Goal: Task Accomplishment & Management: Manage account settings

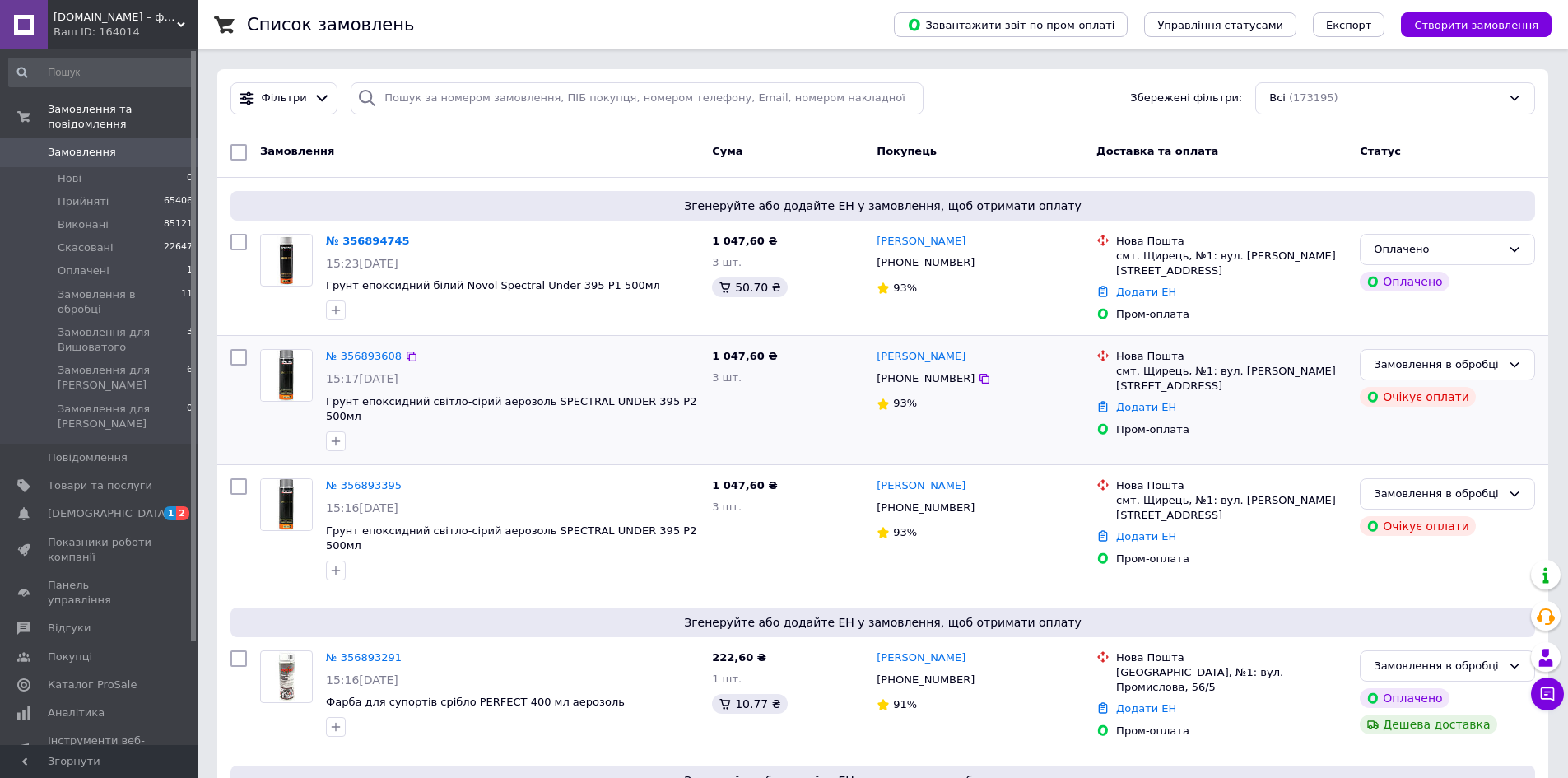
click at [778, 409] on div "1 047,60 ₴ 3 шт." at bounding box center [787, 400] width 165 height 115
click at [84, 145] on span "Замовлення" at bounding box center [82, 152] width 68 height 15
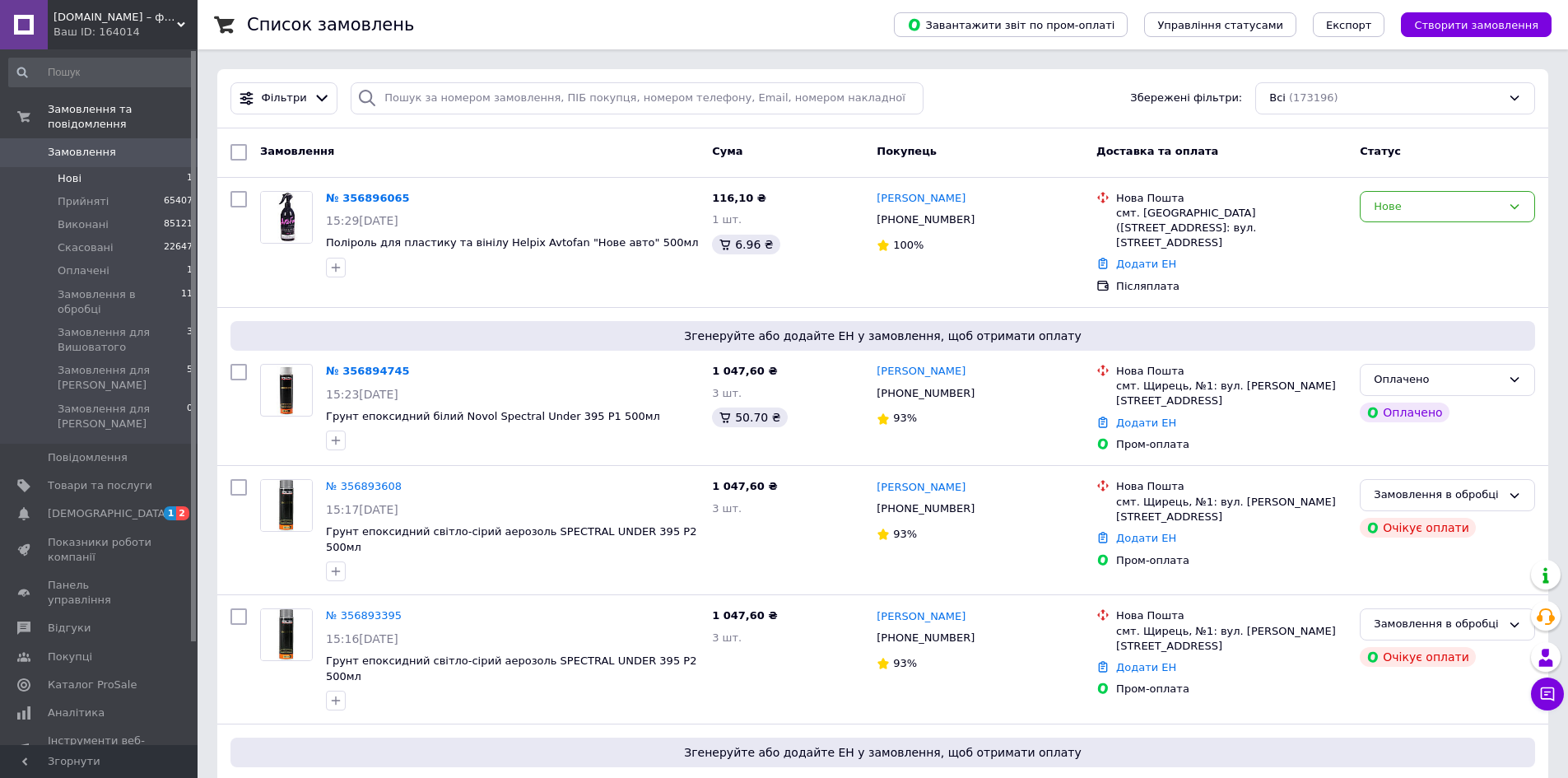
click at [94, 167] on li "Нові 1" at bounding box center [101, 178] width 202 height 23
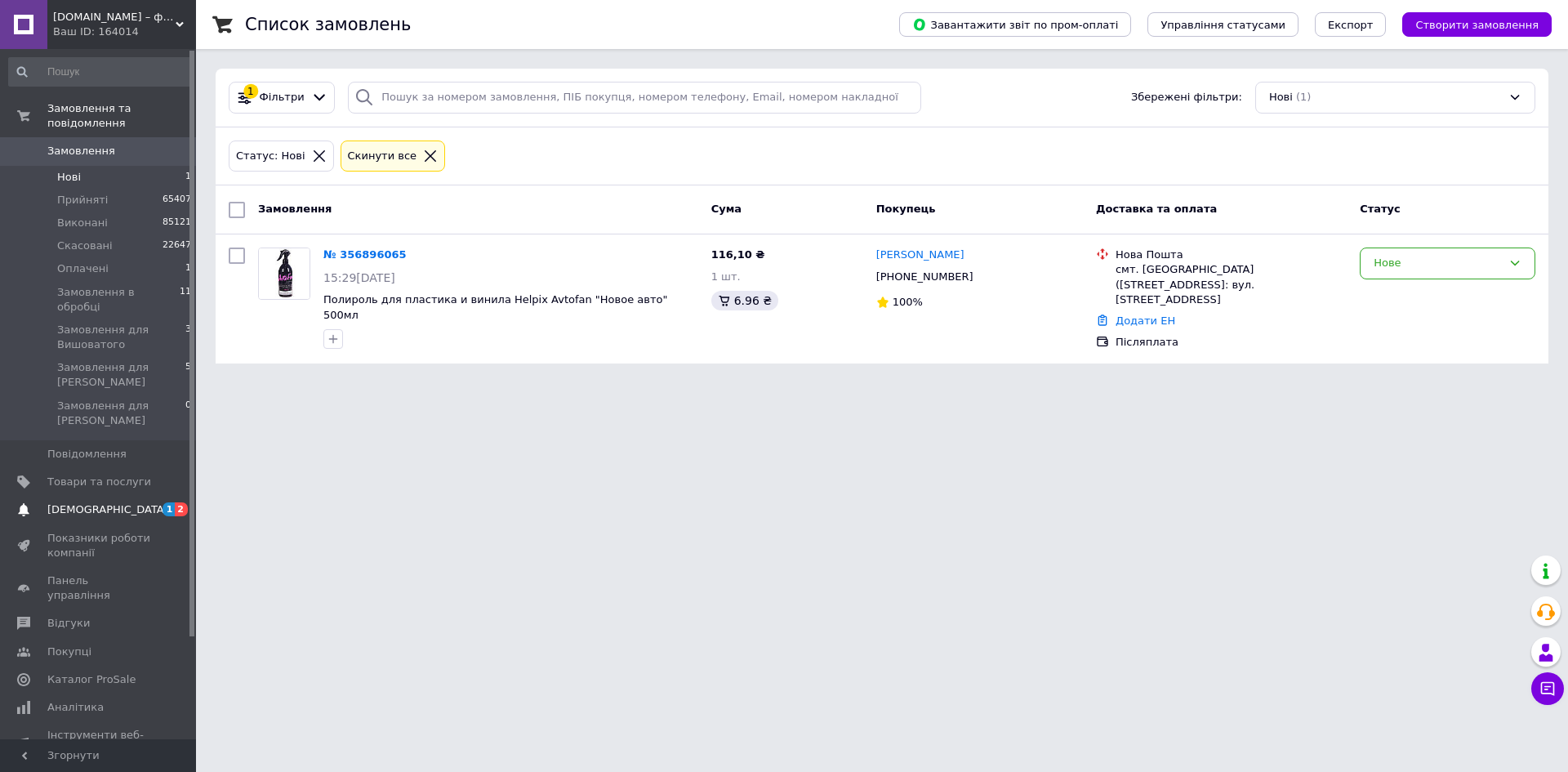
click at [81, 496] on link "[DEMOGRAPHIC_DATA] 1 2" at bounding box center [100, 509] width 201 height 28
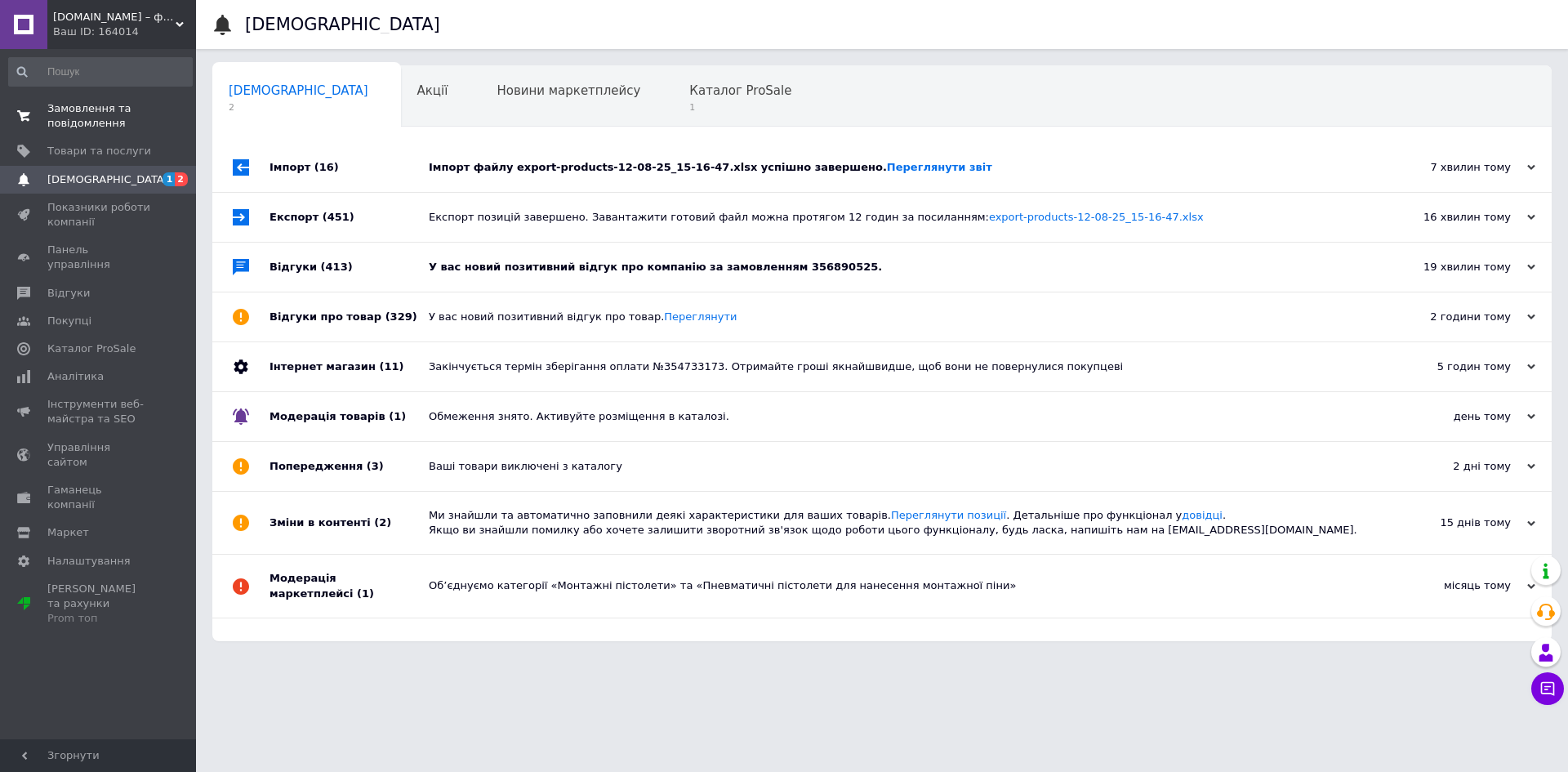
click at [100, 97] on link "Замовлення та повідомлення 0 0" at bounding box center [100, 116] width 201 height 42
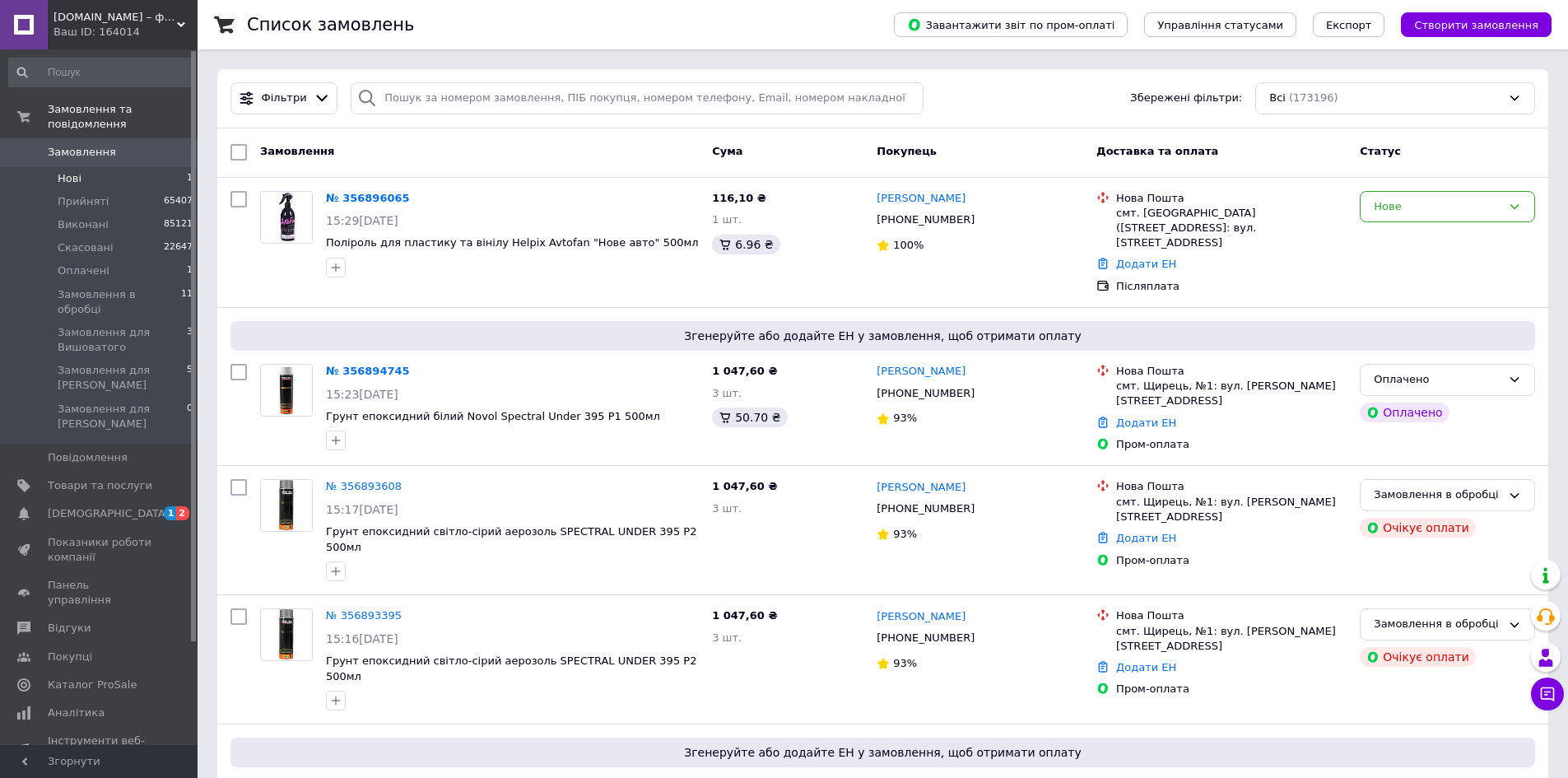
click at [142, 167] on li "Нові 1" at bounding box center [101, 178] width 202 height 23
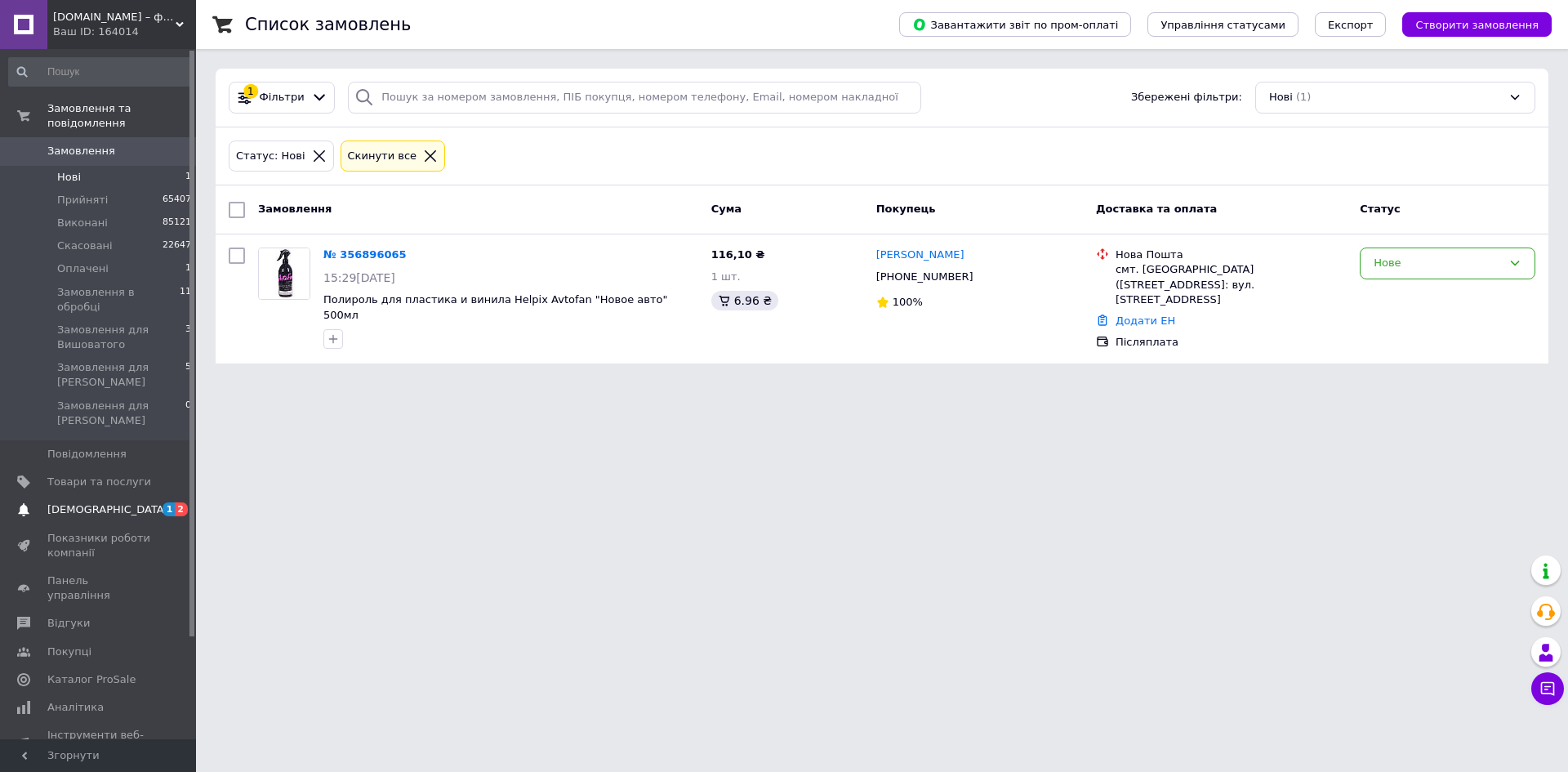
click at [113, 496] on link "[DEMOGRAPHIC_DATA] 1 2" at bounding box center [100, 509] width 201 height 28
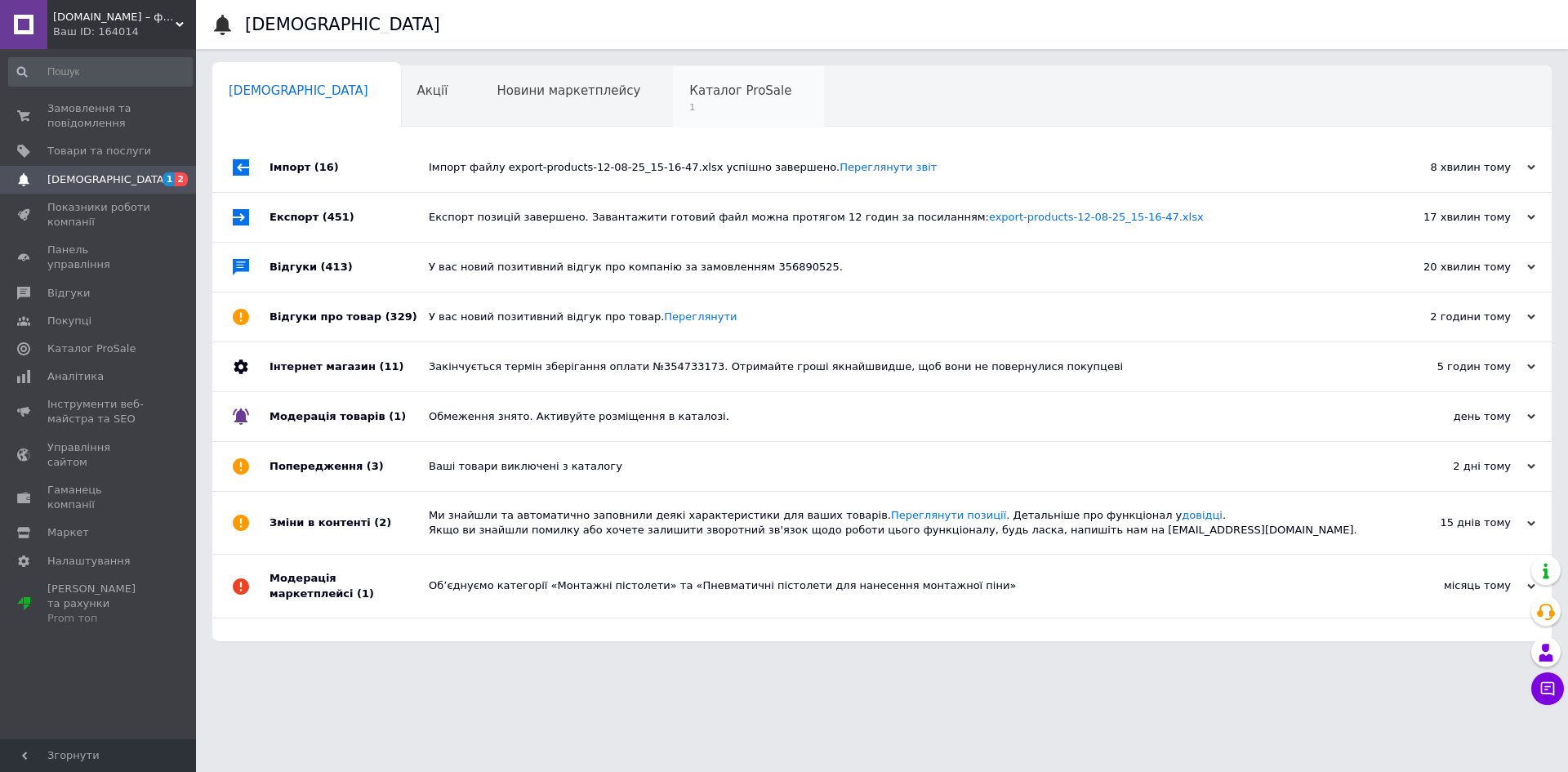
click at [690, 113] on span "1" at bounding box center [740, 108] width 102 height 12
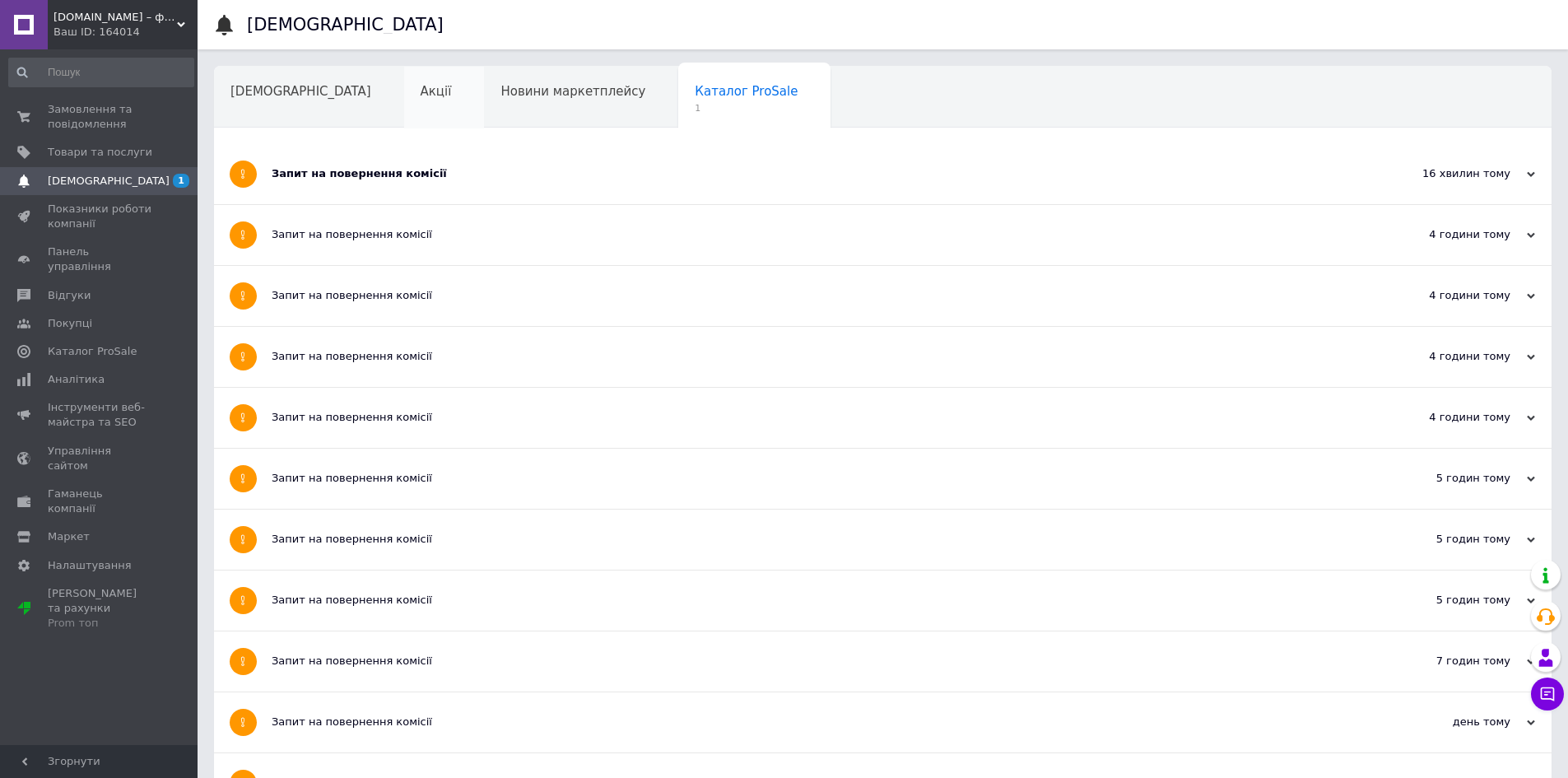
click at [404, 102] on div "Акції" at bounding box center [444, 97] width 80 height 62
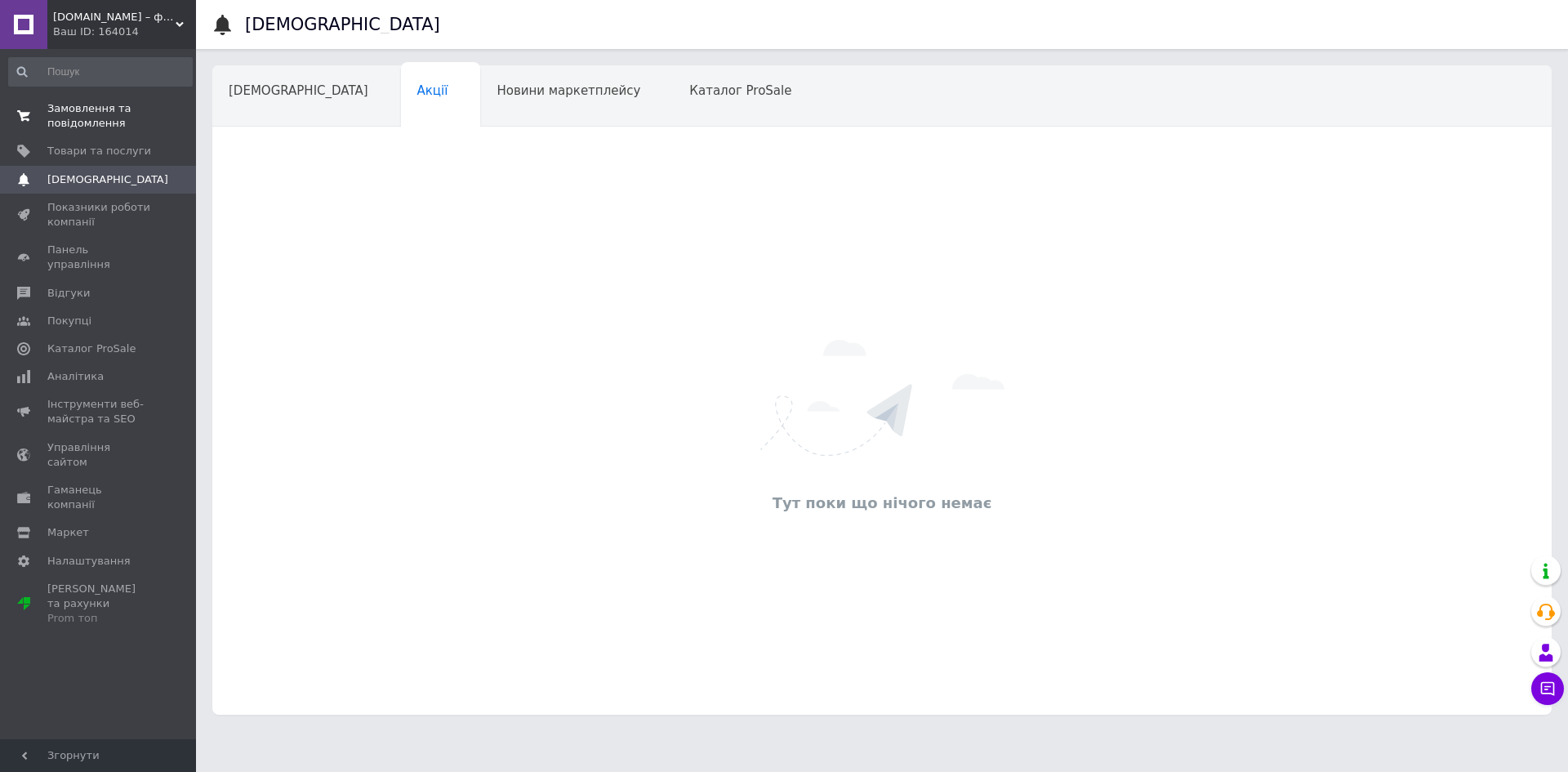
click at [122, 114] on span "Замовлення та повідомлення" at bounding box center [99, 116] width 103 height 30
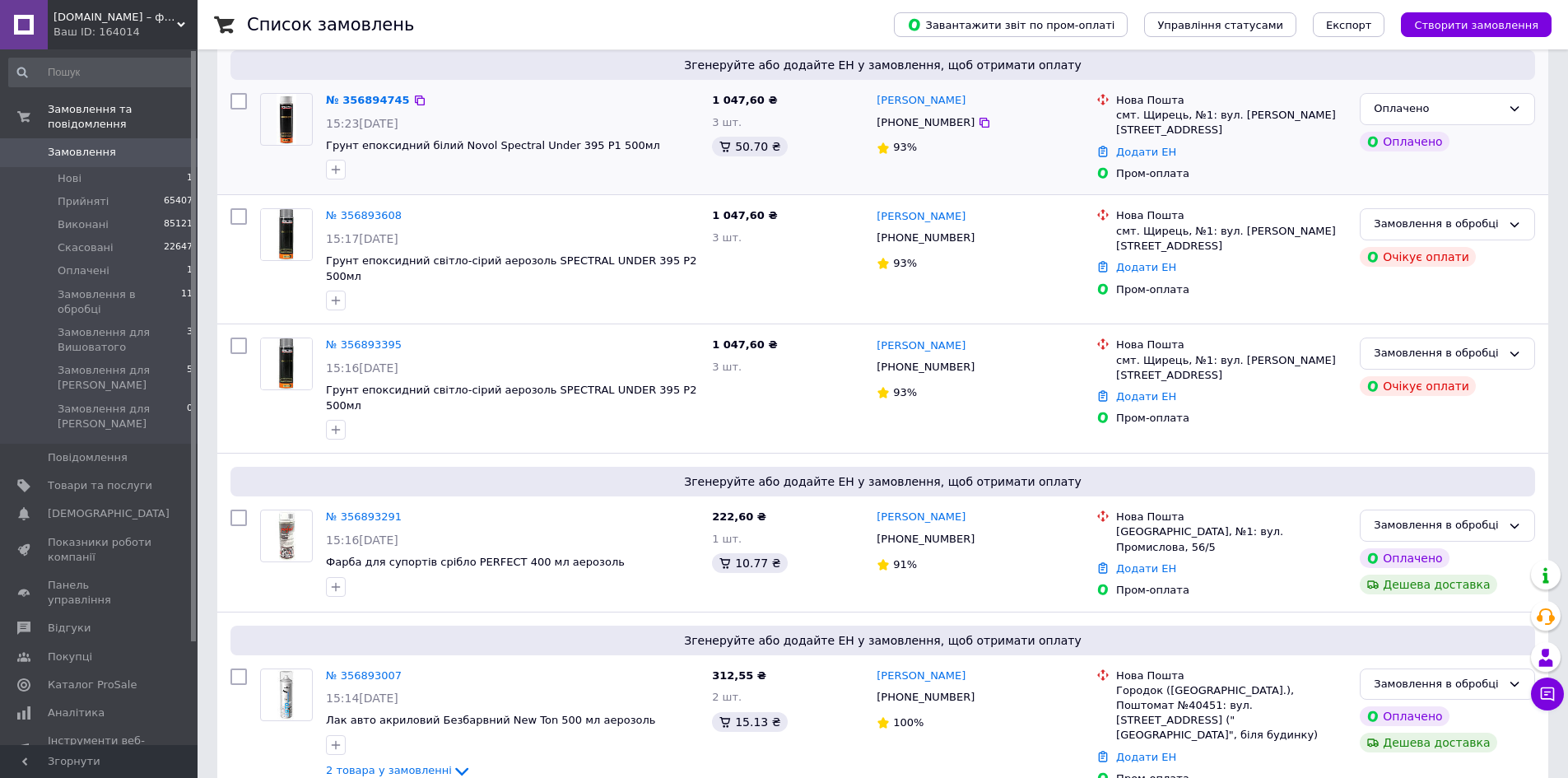
scroll to position [247, 0]
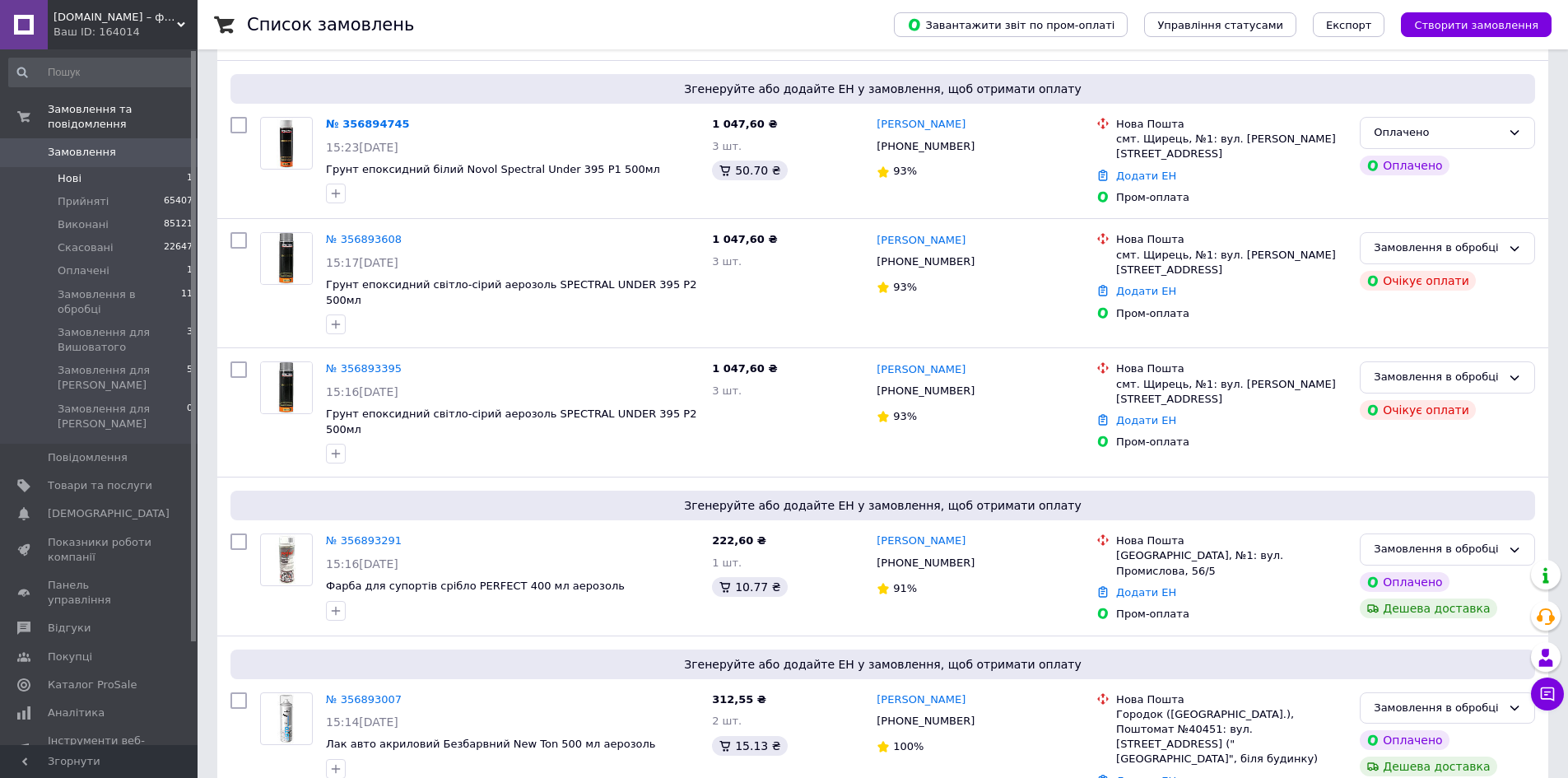
click at [92, 167] on li "Нові 1" at bounding box center [101, 178] width 202 height 23
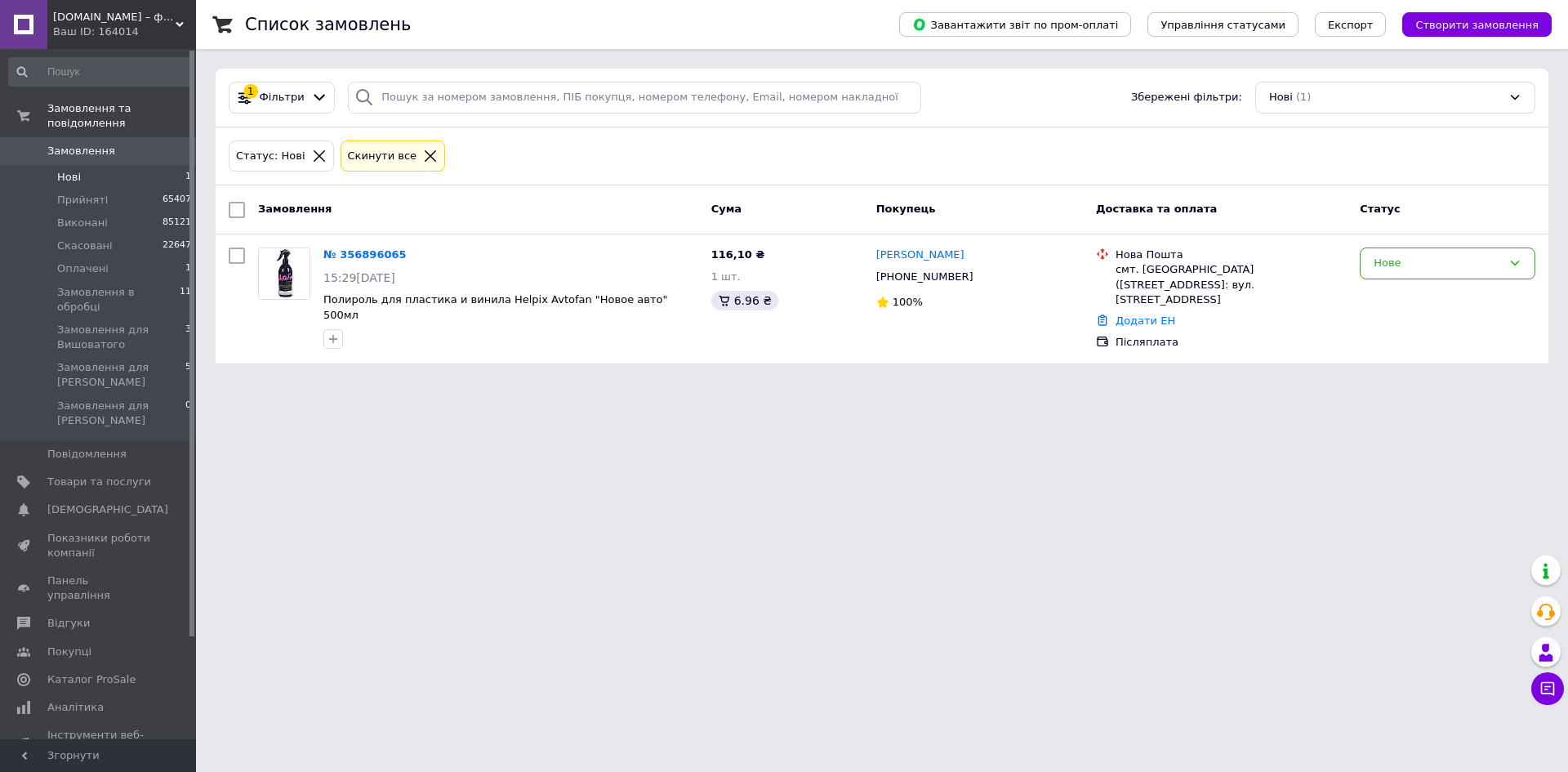
click at [362, 162] on div "Cкинути все" at bounding box center [383, 156] width 76 height 17
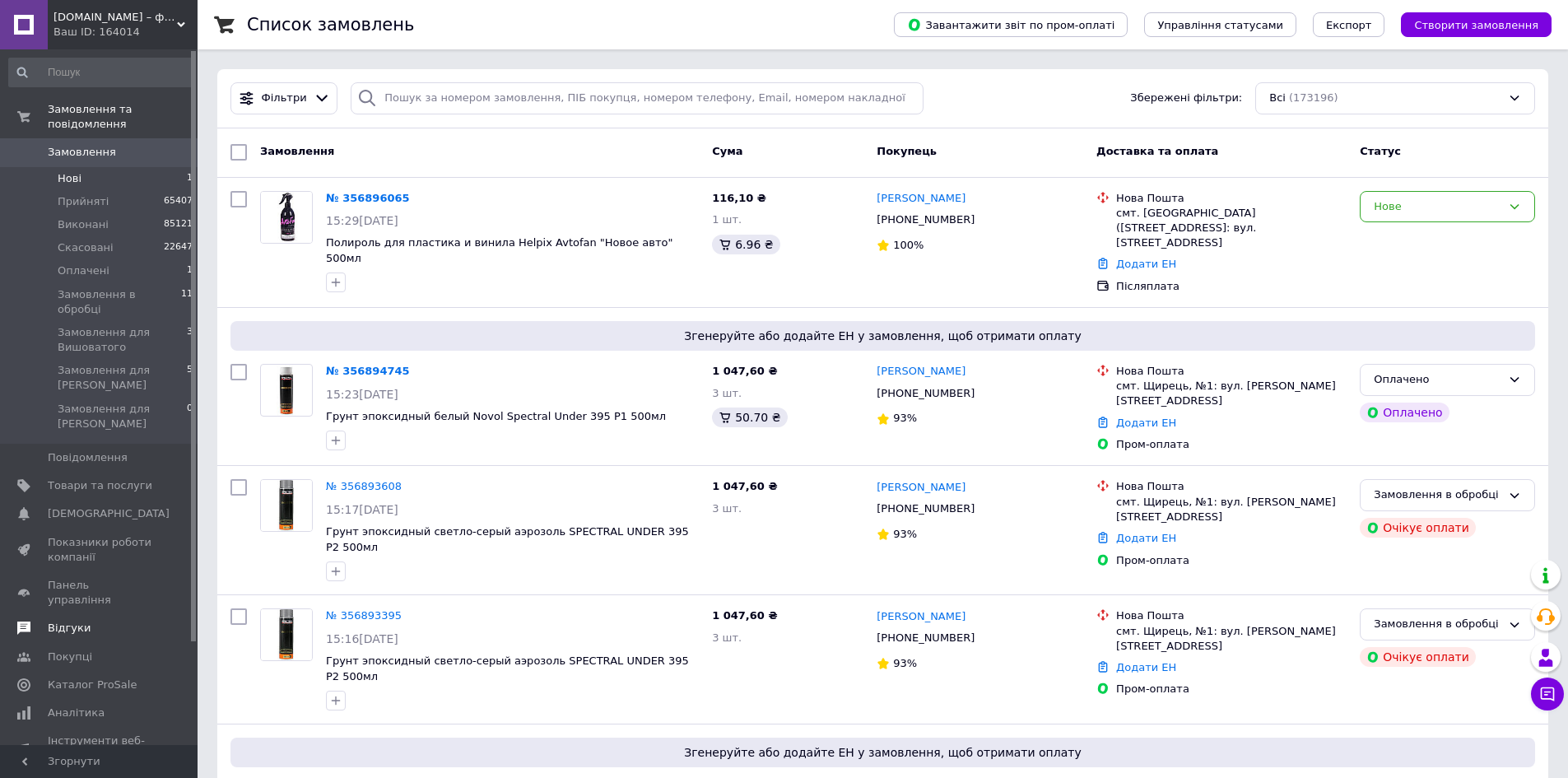
click at [78, 621] on span "Відгуки" at bounding box center [69, 628] width 43 height 15
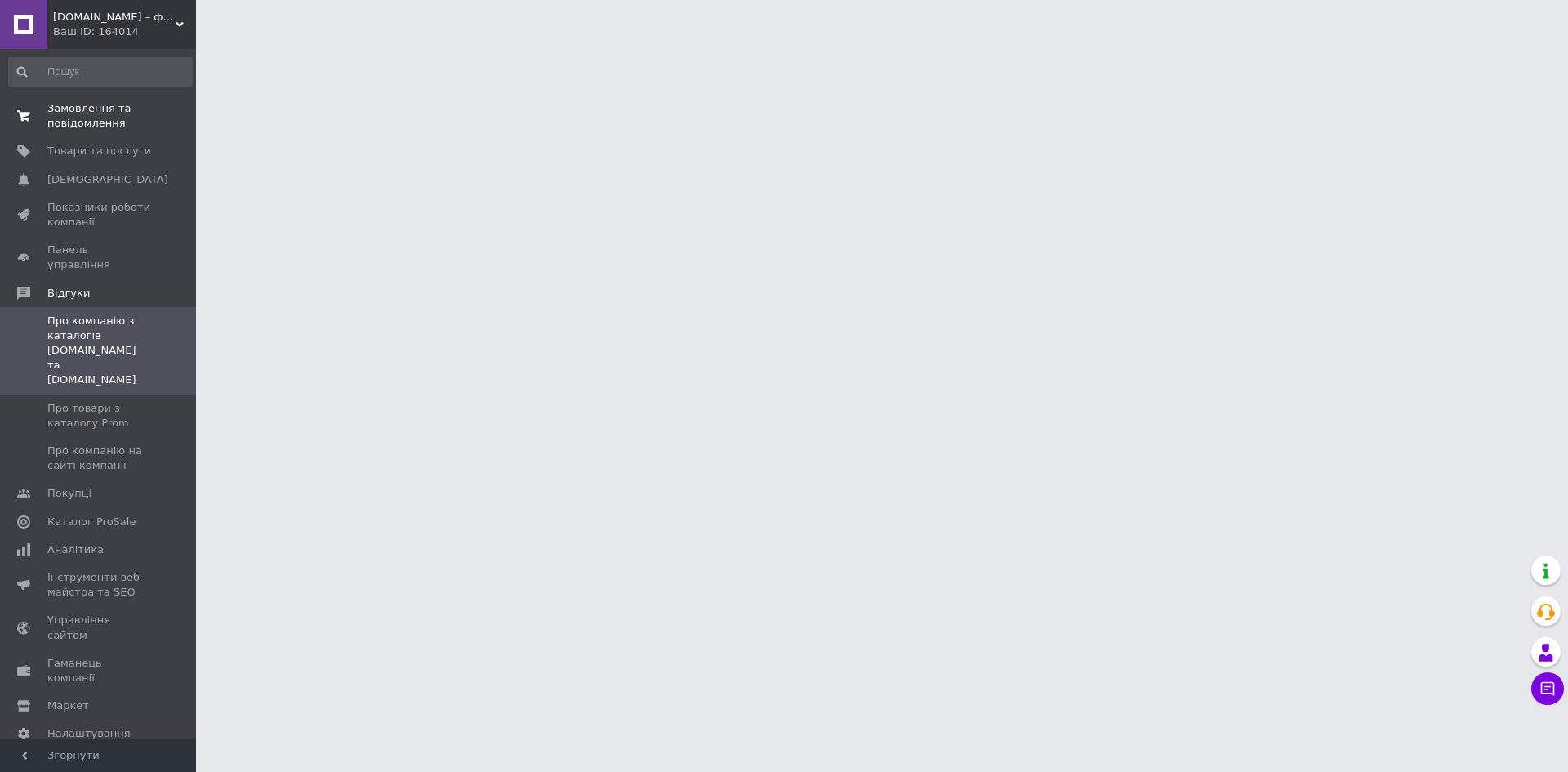
click at [81, 118] on span "Замовлення та повідомлення" at bounding box center [99, 116] width 103 height 30
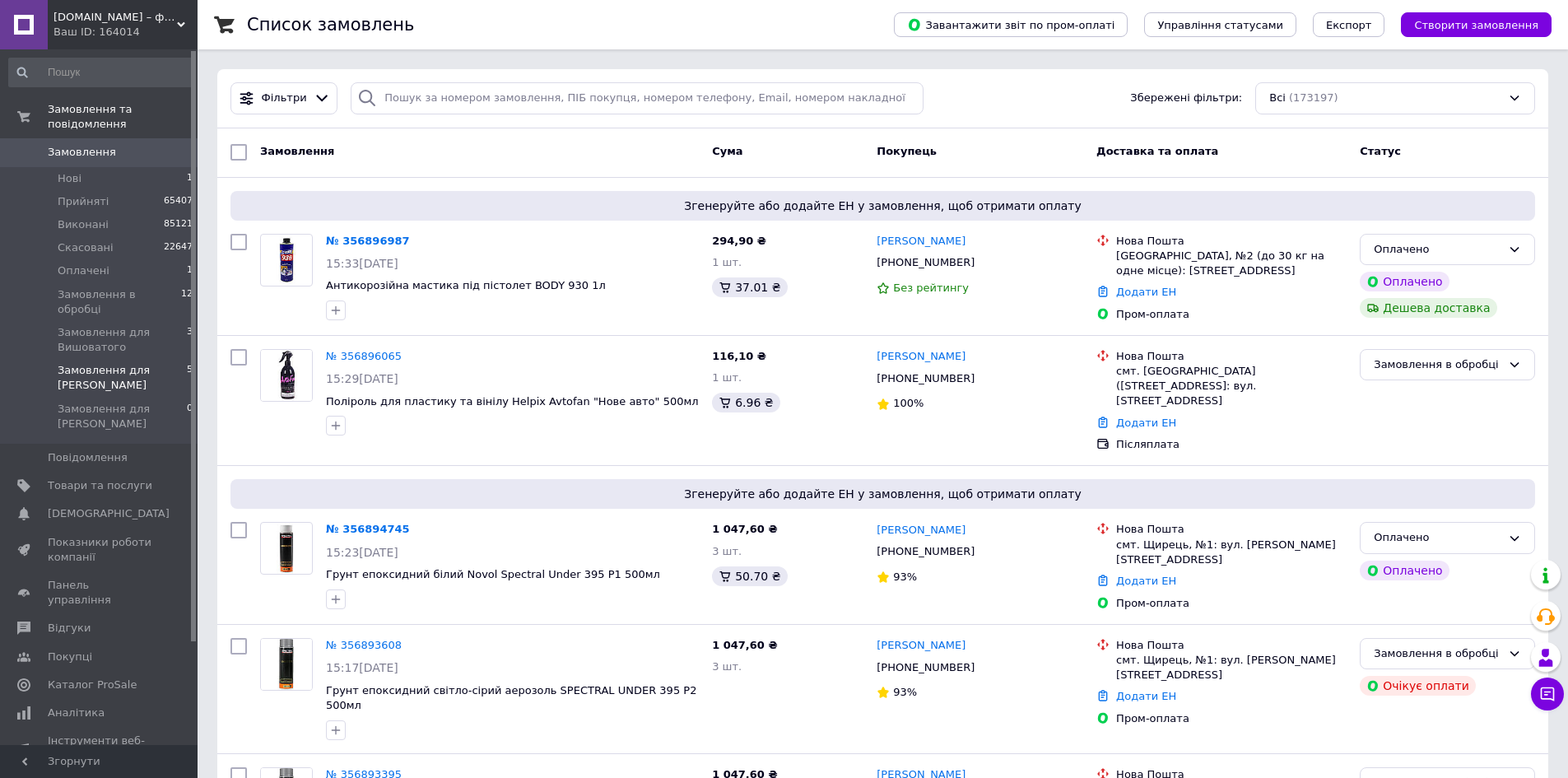
click at [114, 363] on span "Замовлення для [PERSON_NAME]" at bounding box center [121, 377] width 129 height 30
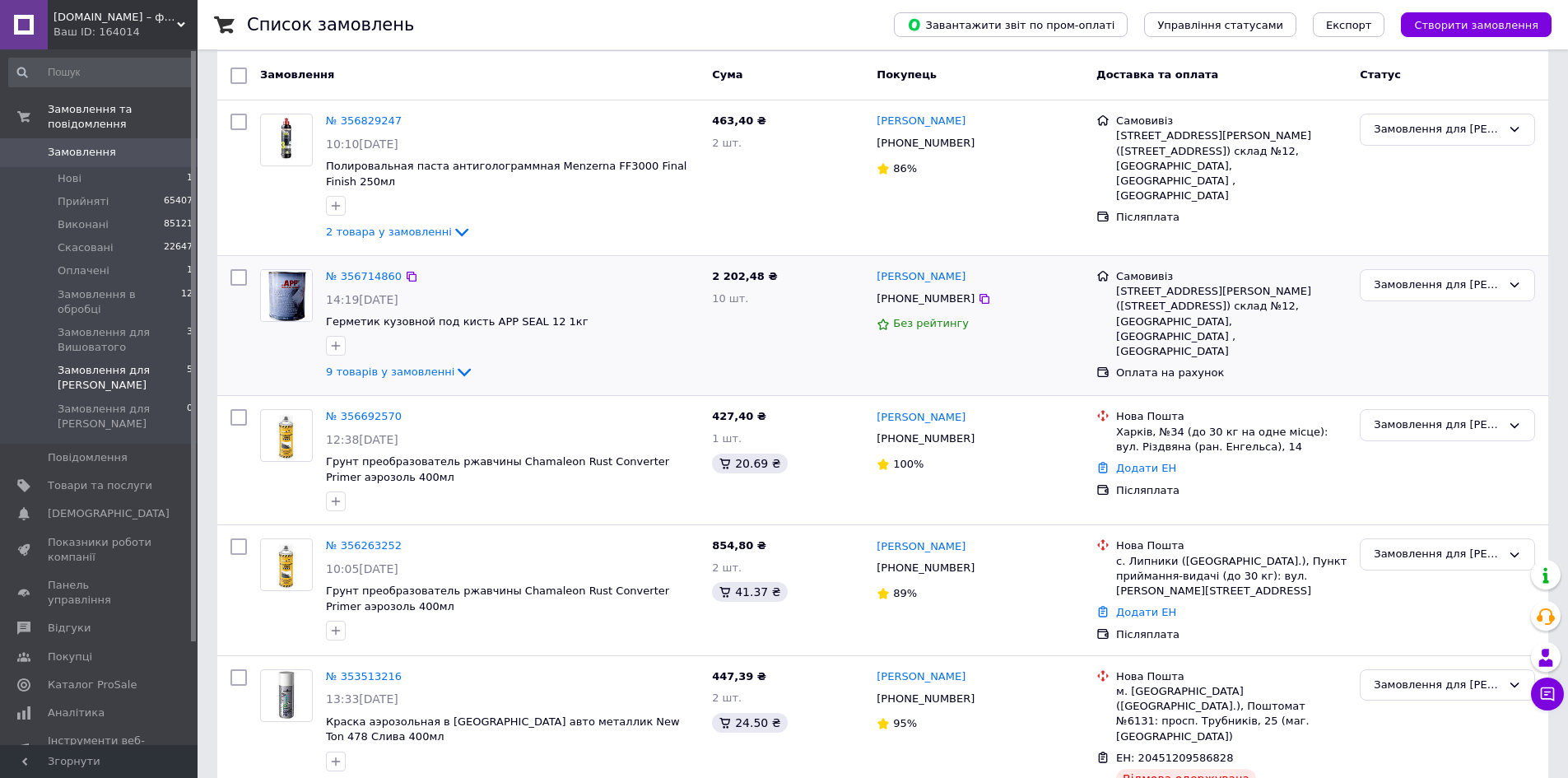
scroll to position [165, 0]
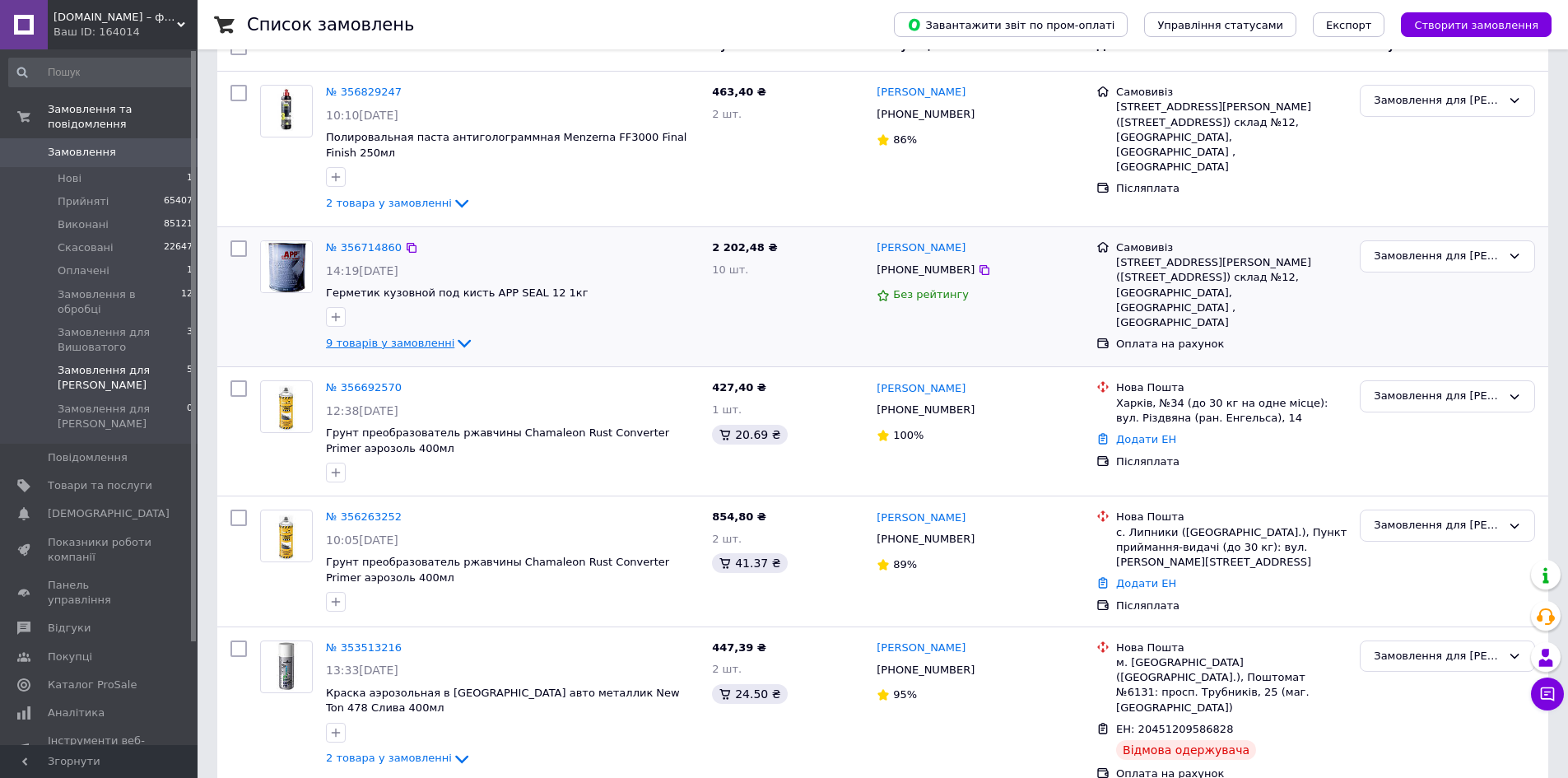
click at [383, 339] on span "9 товарів у замовленні" at bounding box center [390, 342] width 128 height 12
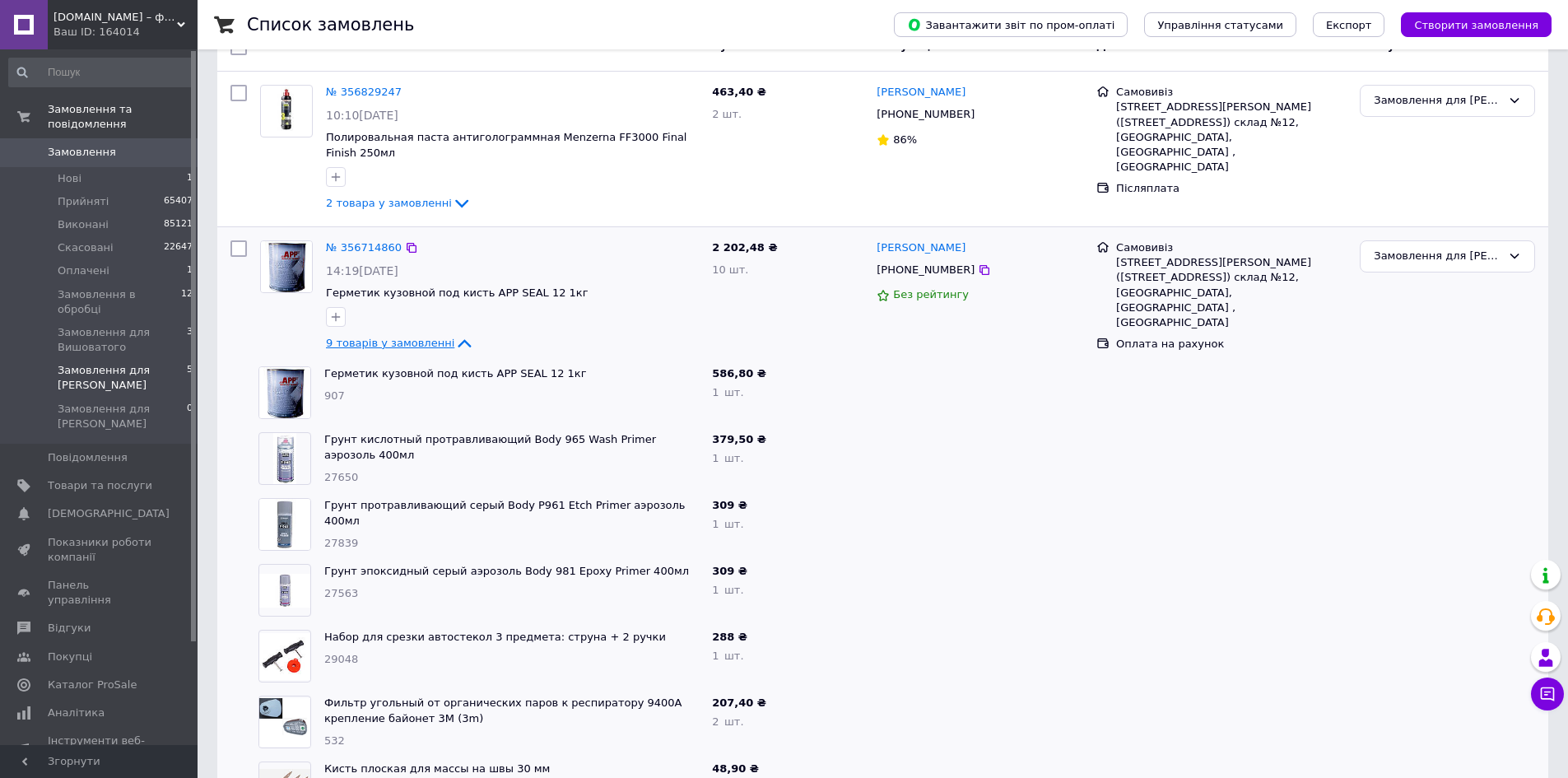
click at [383, 339] on span "9 товарів у замовленні" at bounding box center [390, 342] width 128 height 12
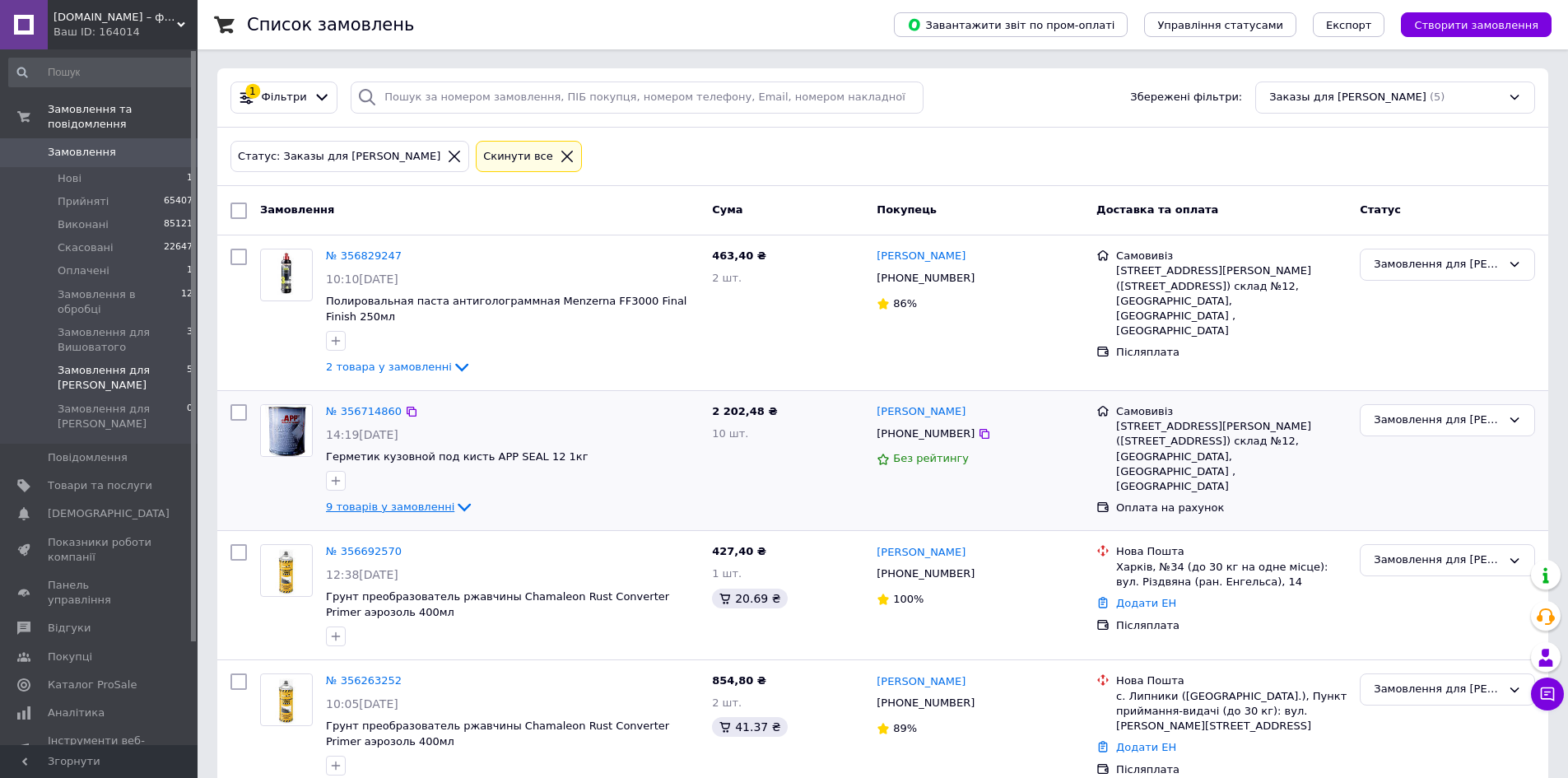
scroll to position [0, 0]
click at [71, 287] on span "Замовлення в обробці" at bounding box center [119, 301] width 124 height 30
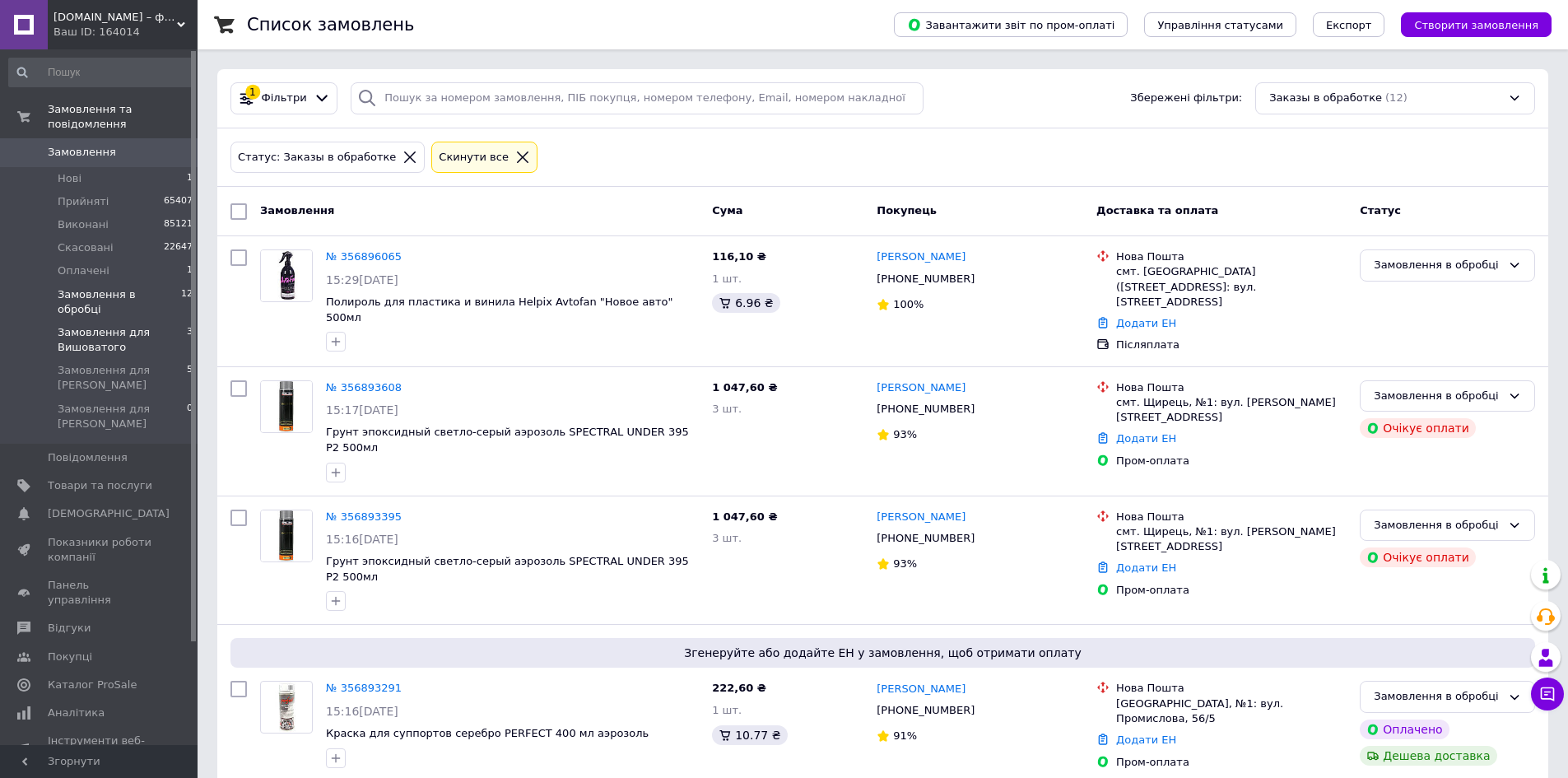
click at [76, 325] on span "Замовлення для Вишоватого" at bounding box center [121, 340] width 129 height 30
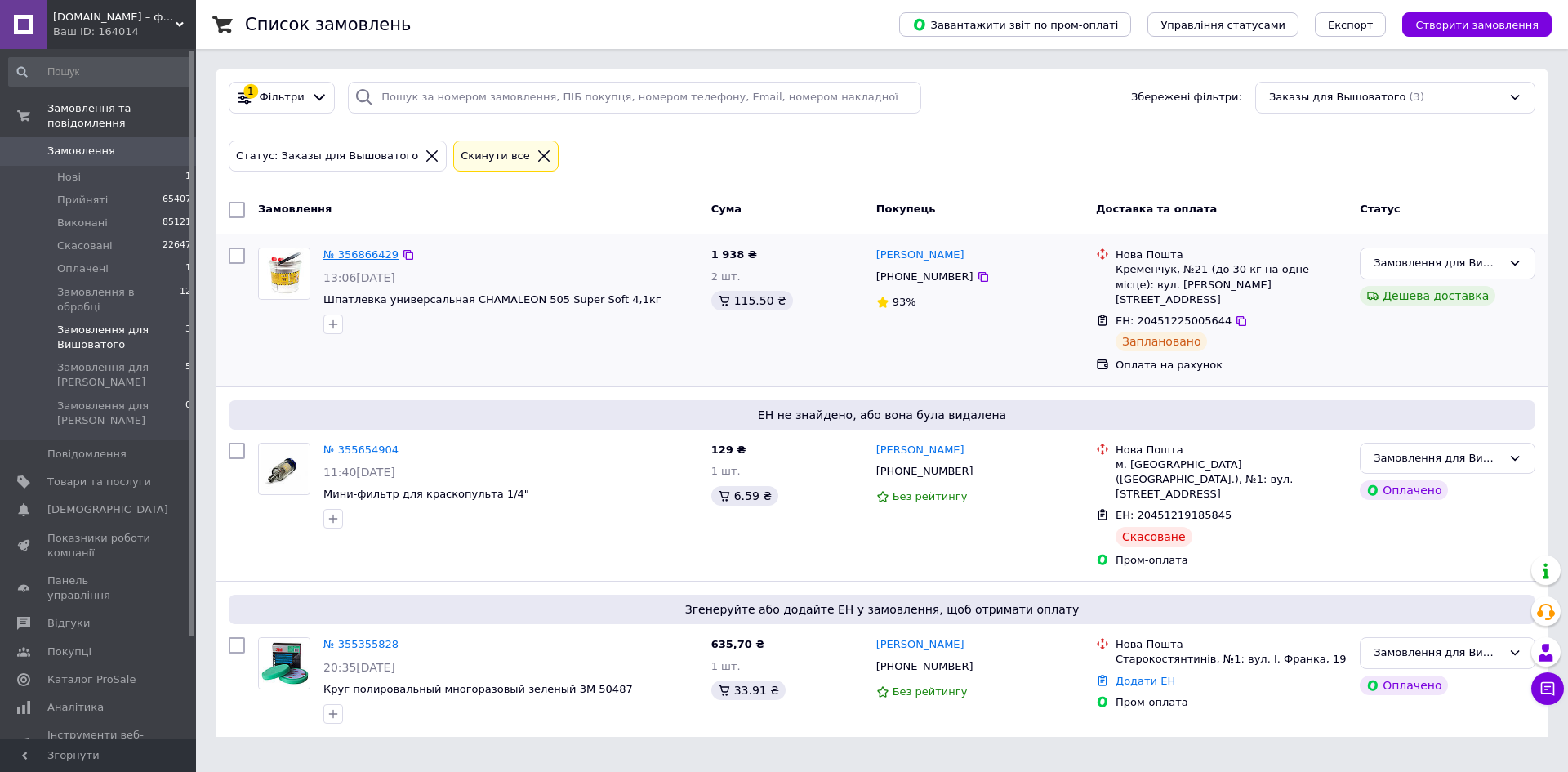
click at [364, 250] on link "№ 356866429" at bounding box center [361, 254] width 75 height 12
click at [84, 166] on li "Нові 1" at bounding box center [100, 177] width 201 height 23
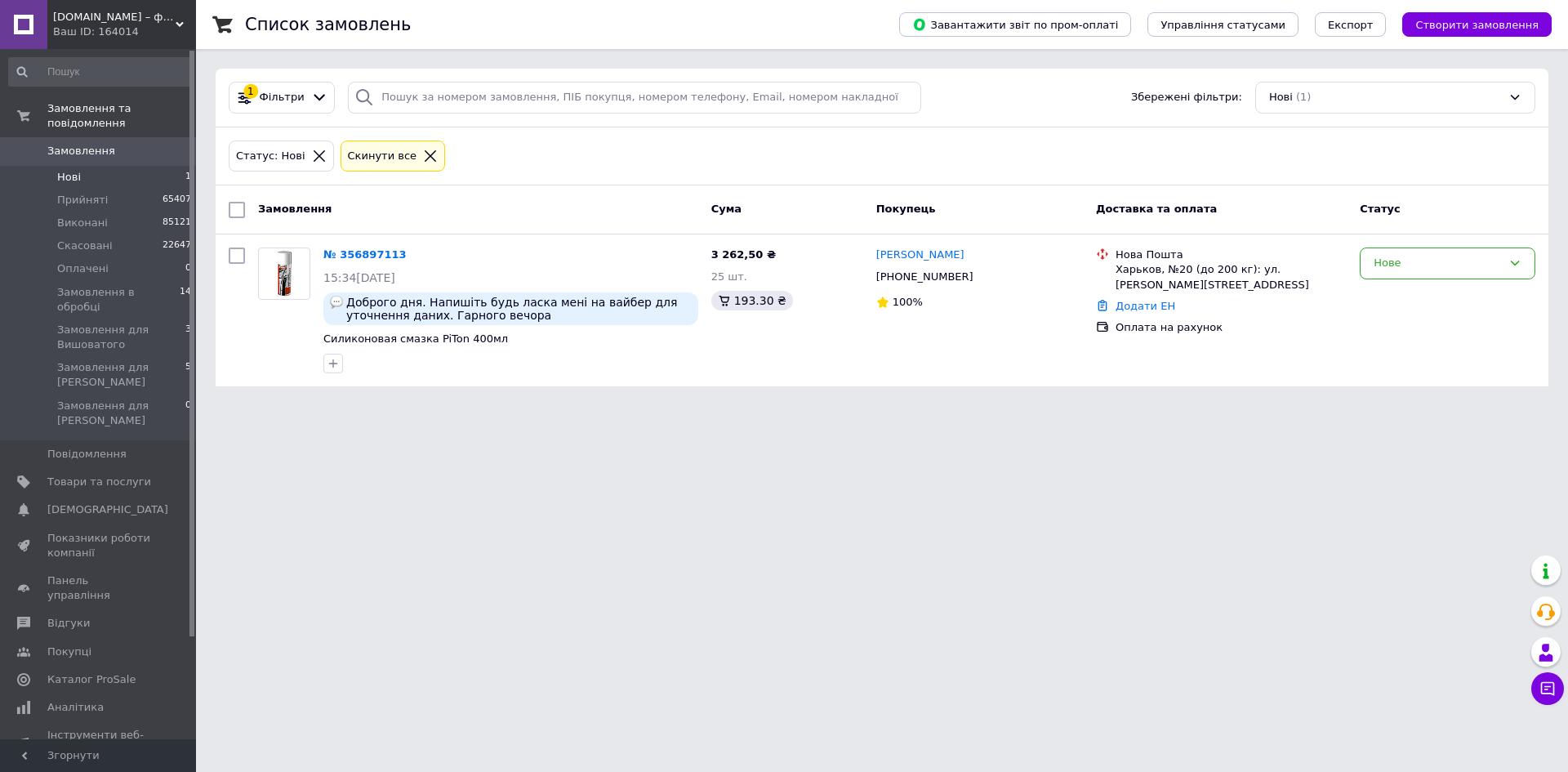
click at [86, 144] on span "Замовлення" at bounding box center [81, 151] width 68 height 14
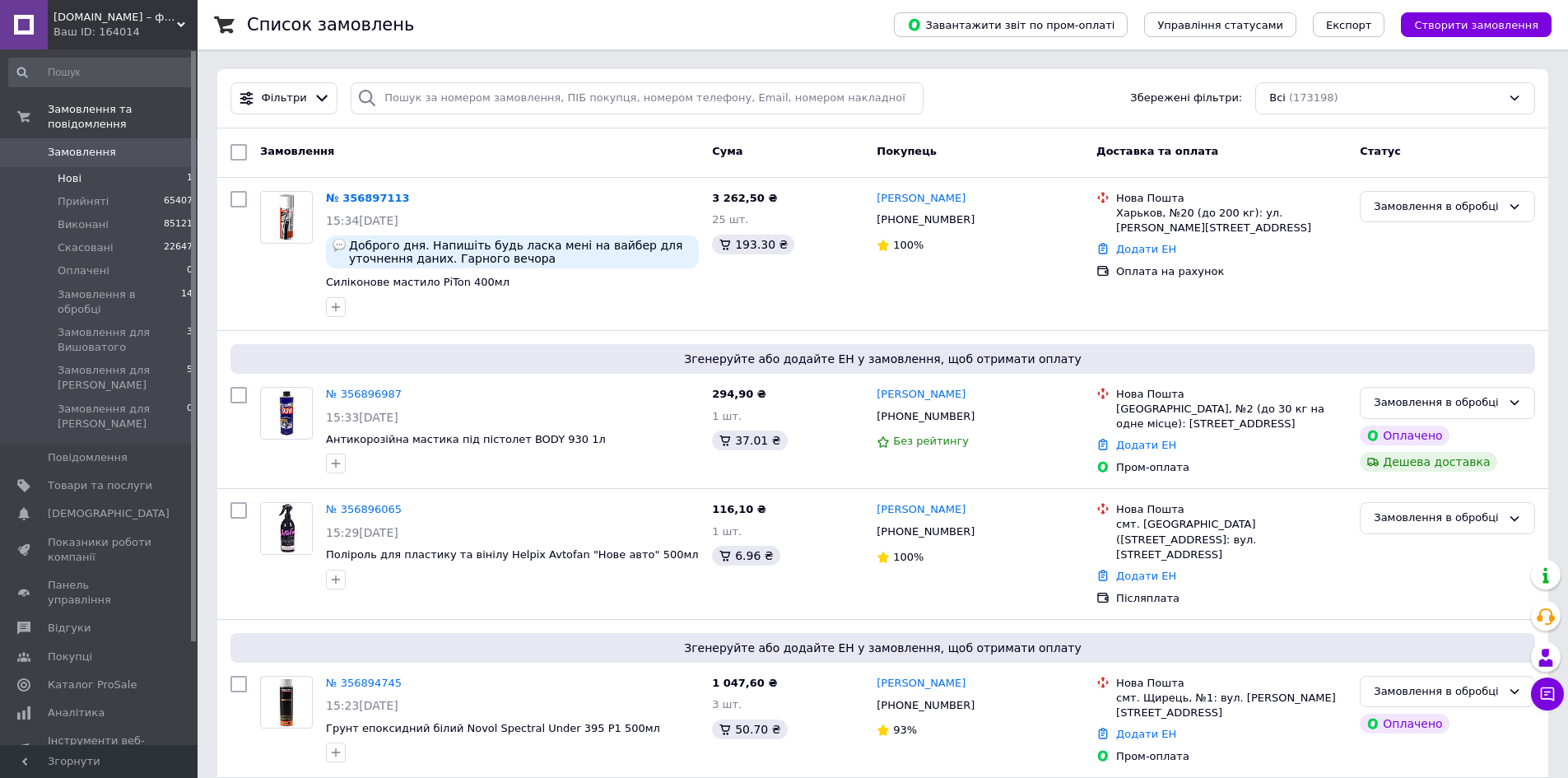
click at [72, 167] on li "Нові 1" at bounding box center [101, 178] width 202 height 23
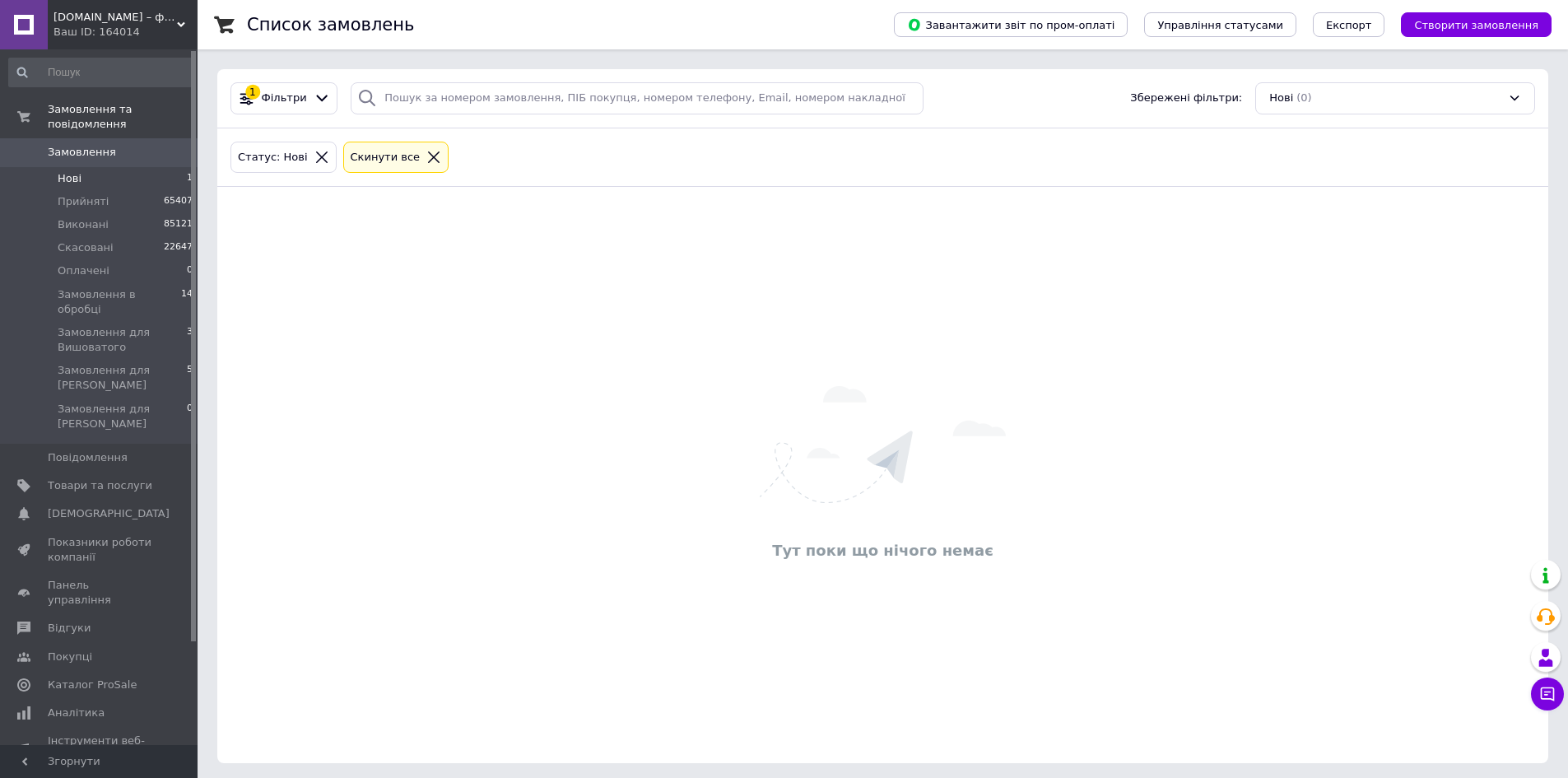
click at [382, 164] on div "Cкинути все" at bounding box center [386, 157] width 77 height 17
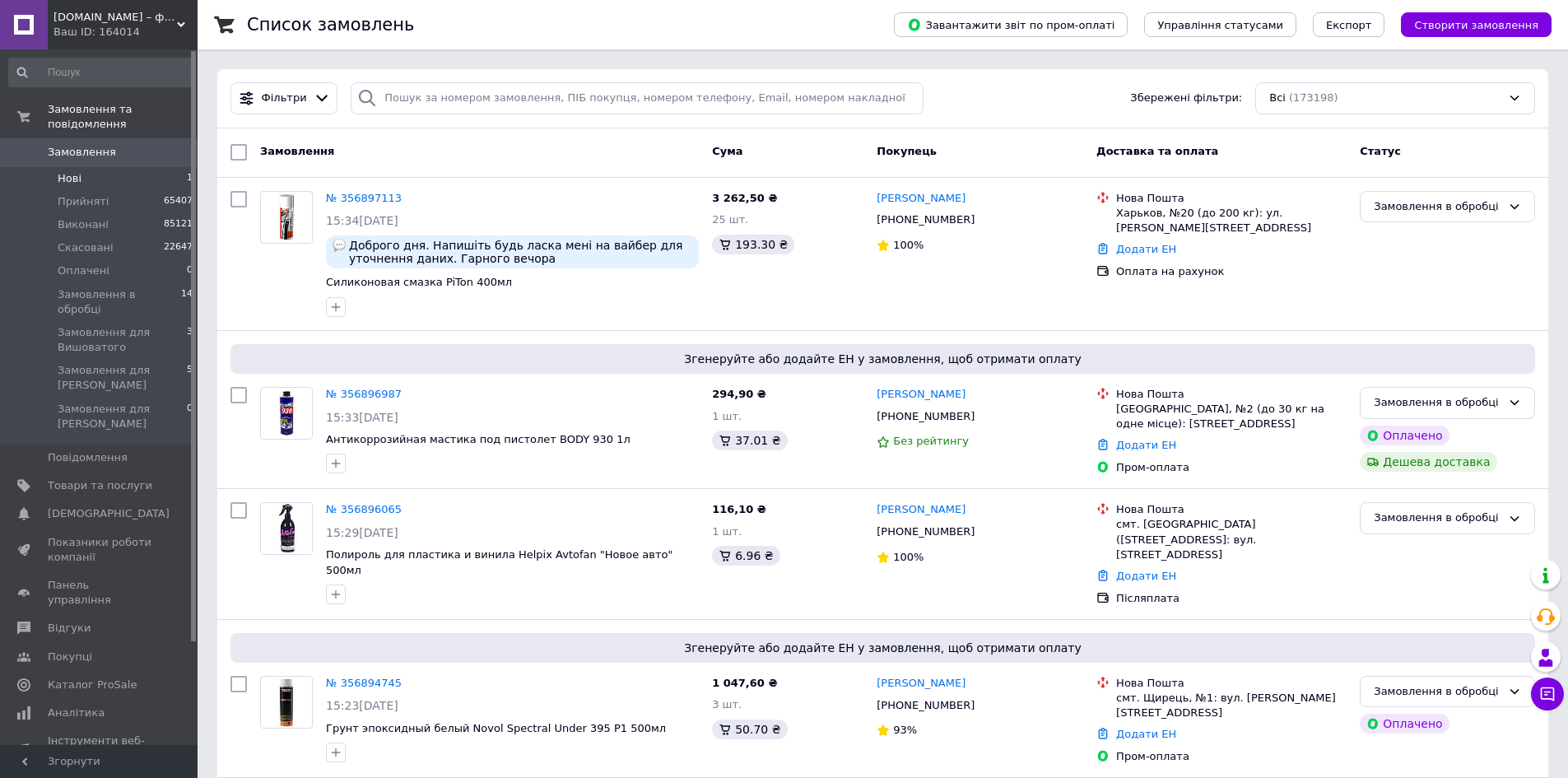
click at [82, 145] on span "Замовлення" at bounding box center [82, 152] width 68 height 15
click at [48, 167] on li "Нові 0" at bounding box center [101, 178] width 202 height 23
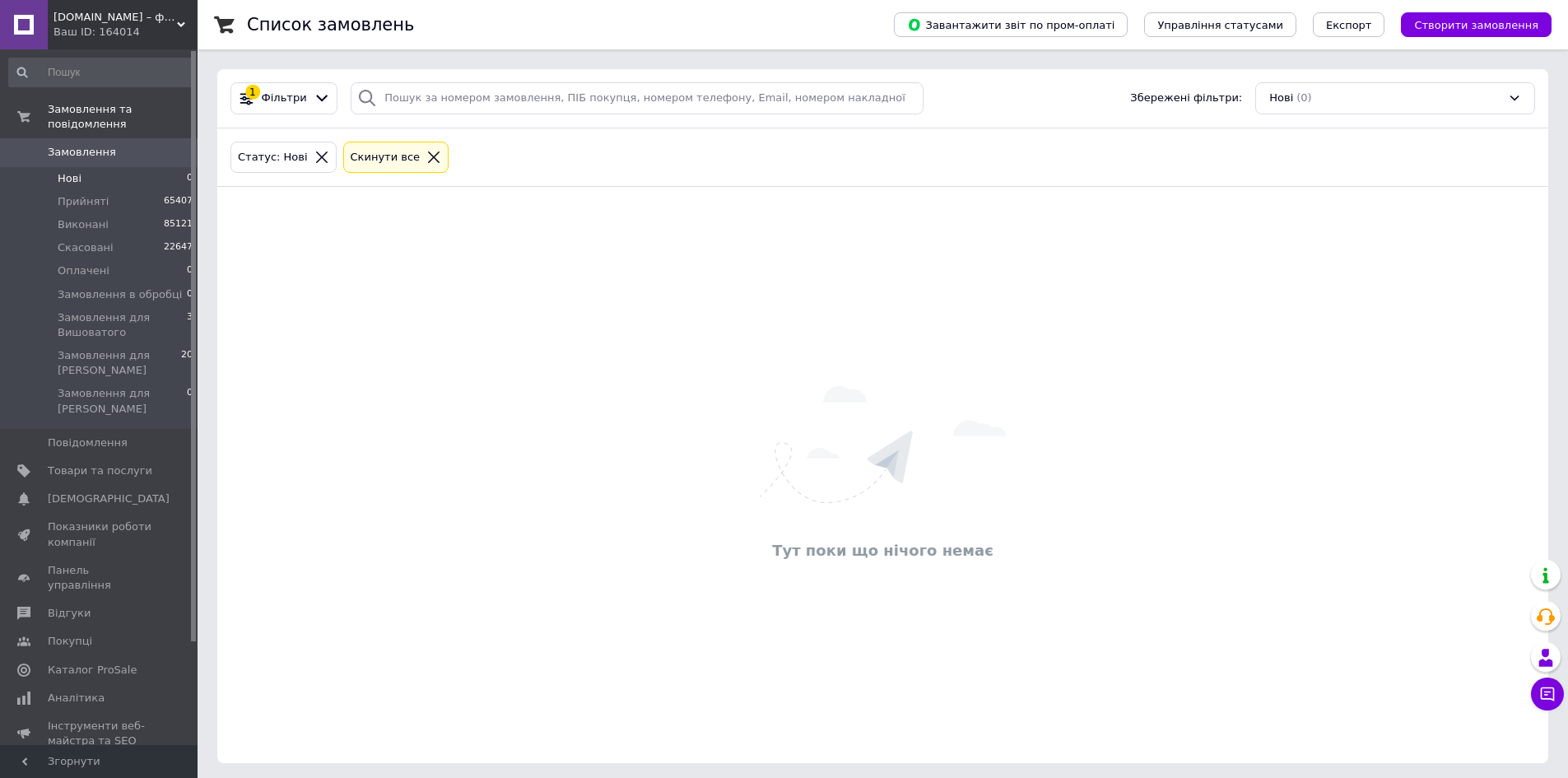
click at [380, 161] on div "Cкинути все" at bounding box center [386, 157] width 77 height 17
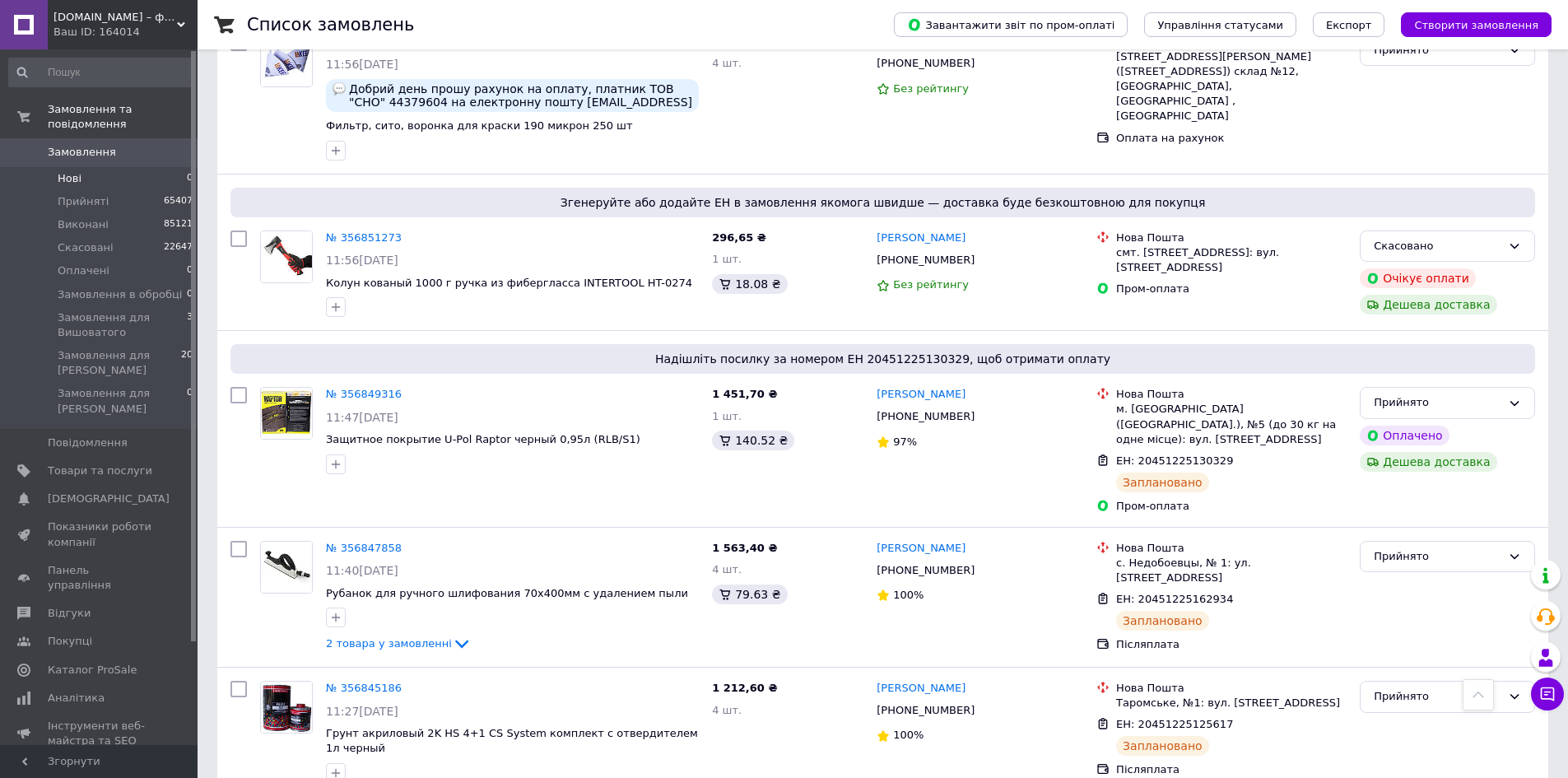
scroll to position [7080, 0]
click at [354, 540] on link "№ 356847858" at bounding box center [364, 546] width 76 height 12
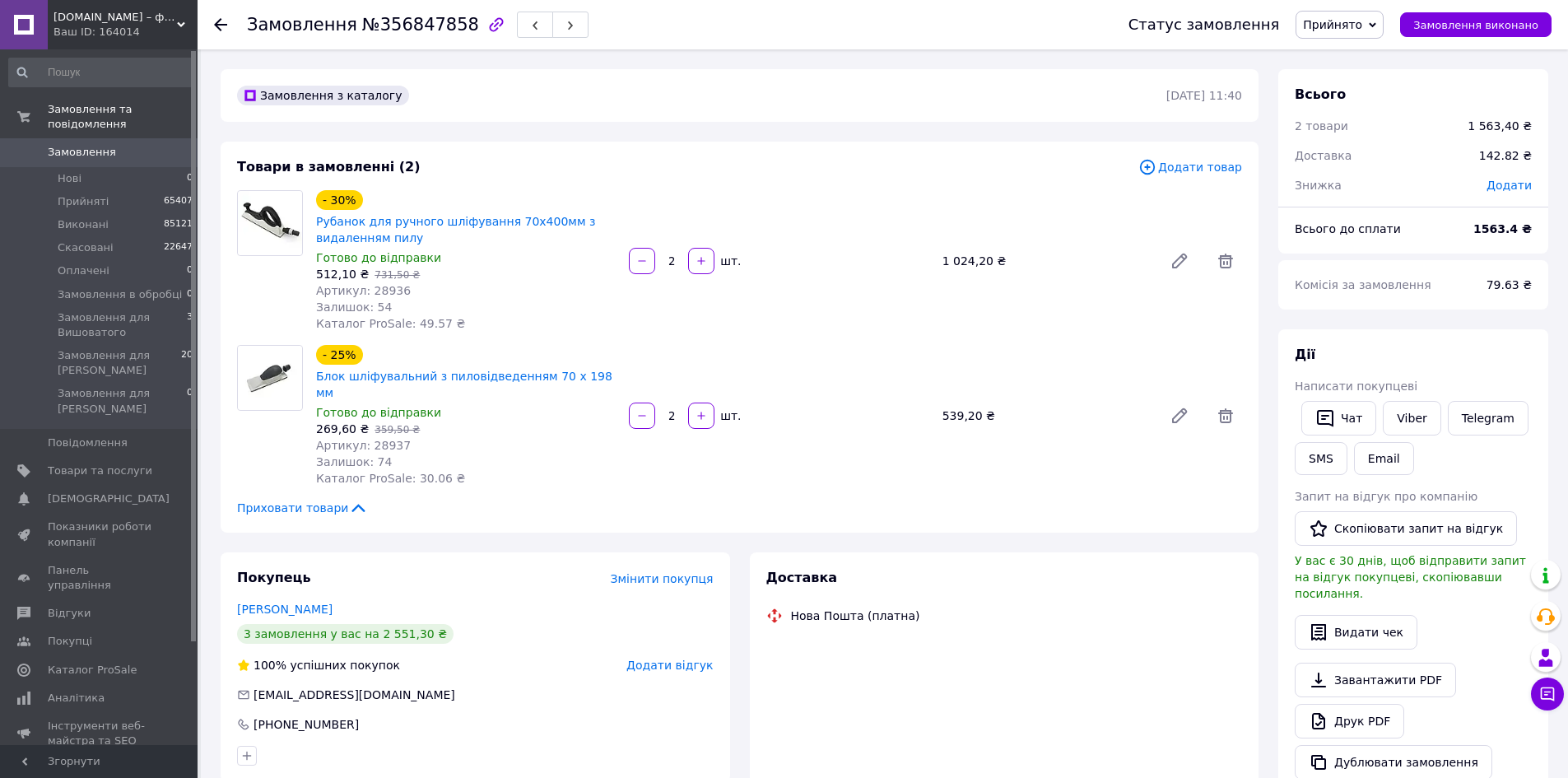
scroll to position [330, 0]
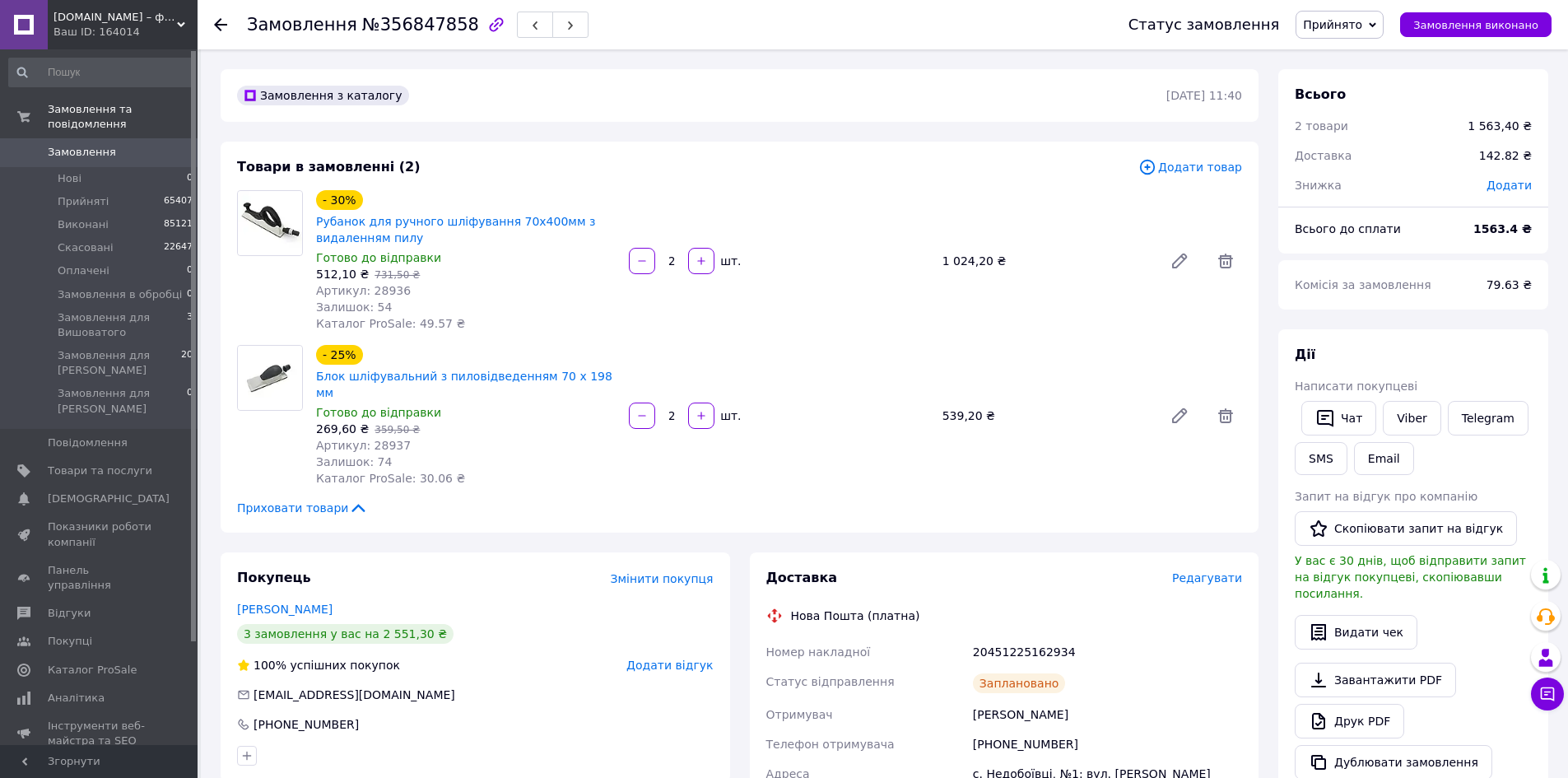
click at [82, 145] on span "Замовлення" at bounding box center [82, 152] width 68 height 15
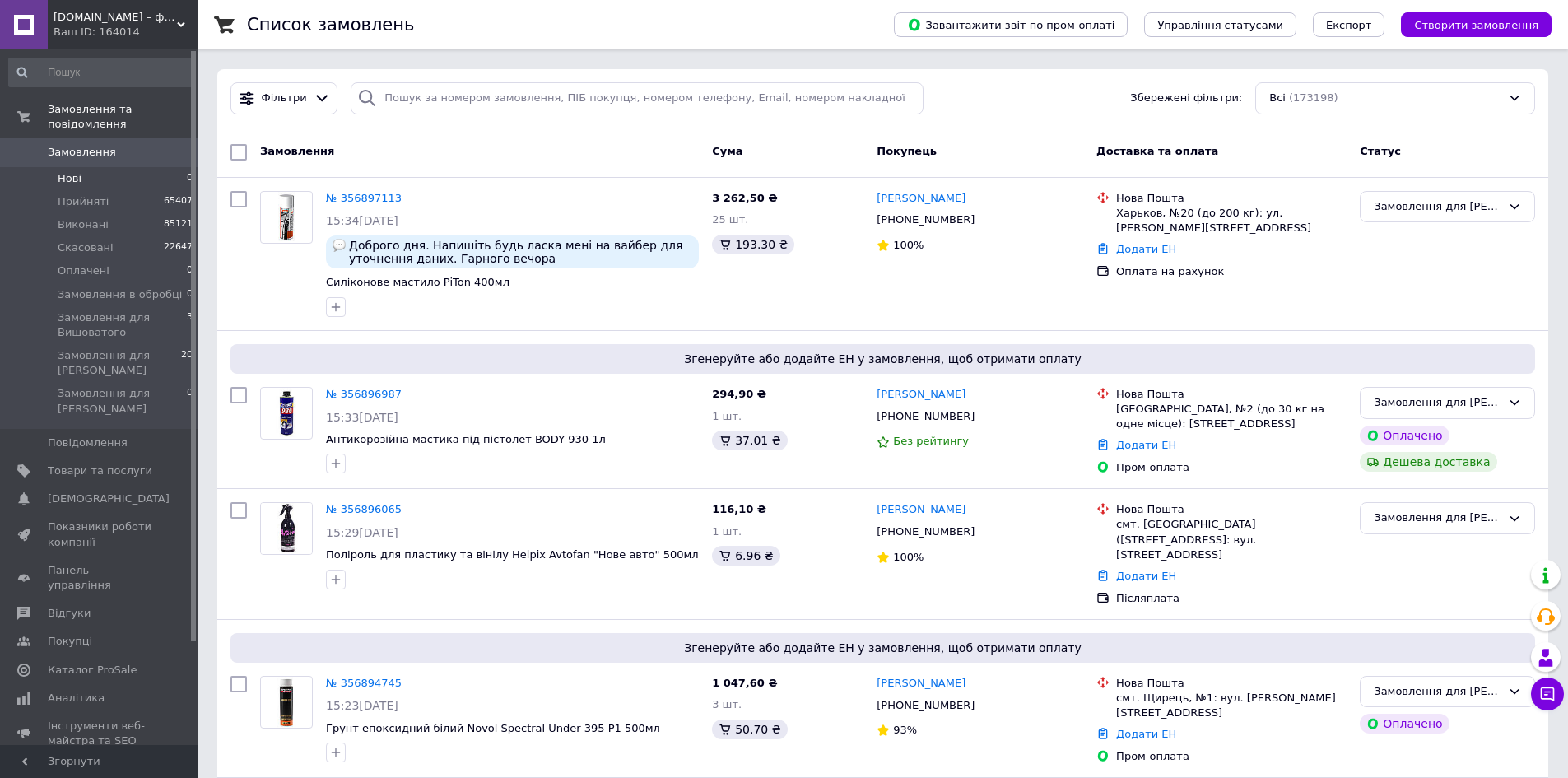
click at [97, 167] on li "Нові 0" at bounding box center [101, 178] width 202 height 23
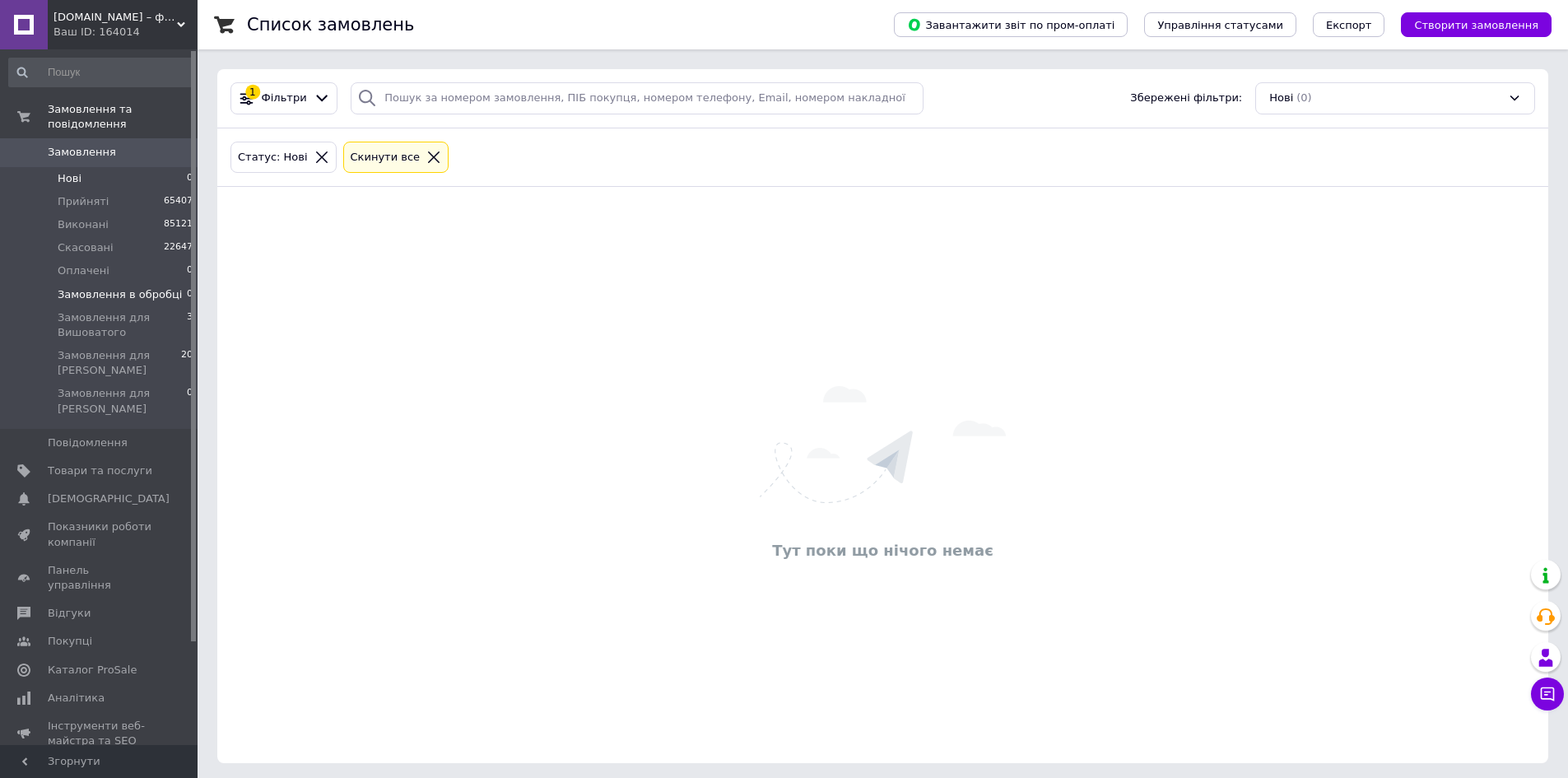
click at [114, 287] on span "Замовлення в обробці" at bounding box center [120, 294] width 125 height 15
click at [119, 321] on span "Замовлення для Вишоватого" at bounding box center [121, 325] width 129 height 30
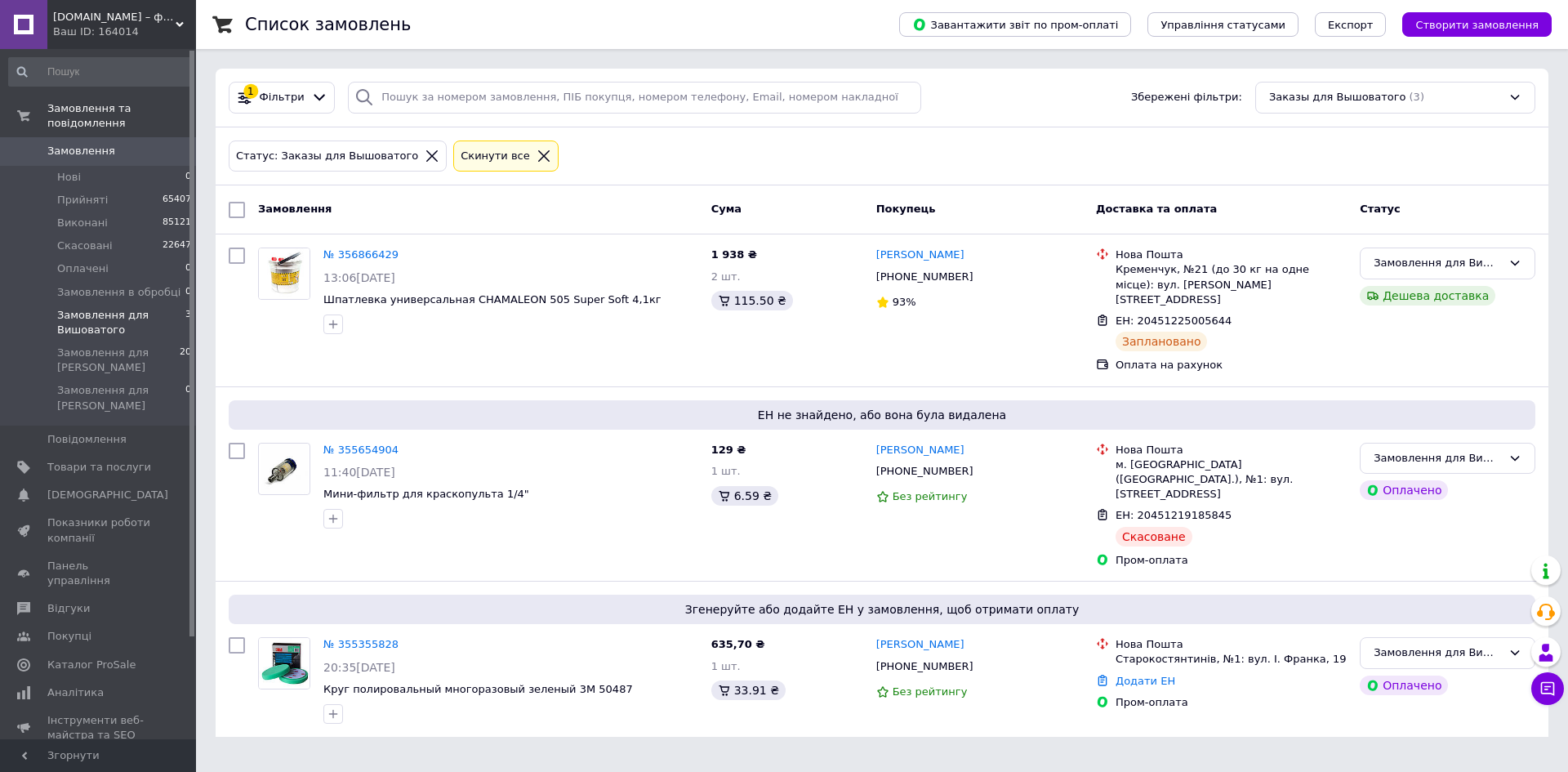
click at [459, 154] on div "Cкинути все" at bounding box center [496, 156] width 76 height 17
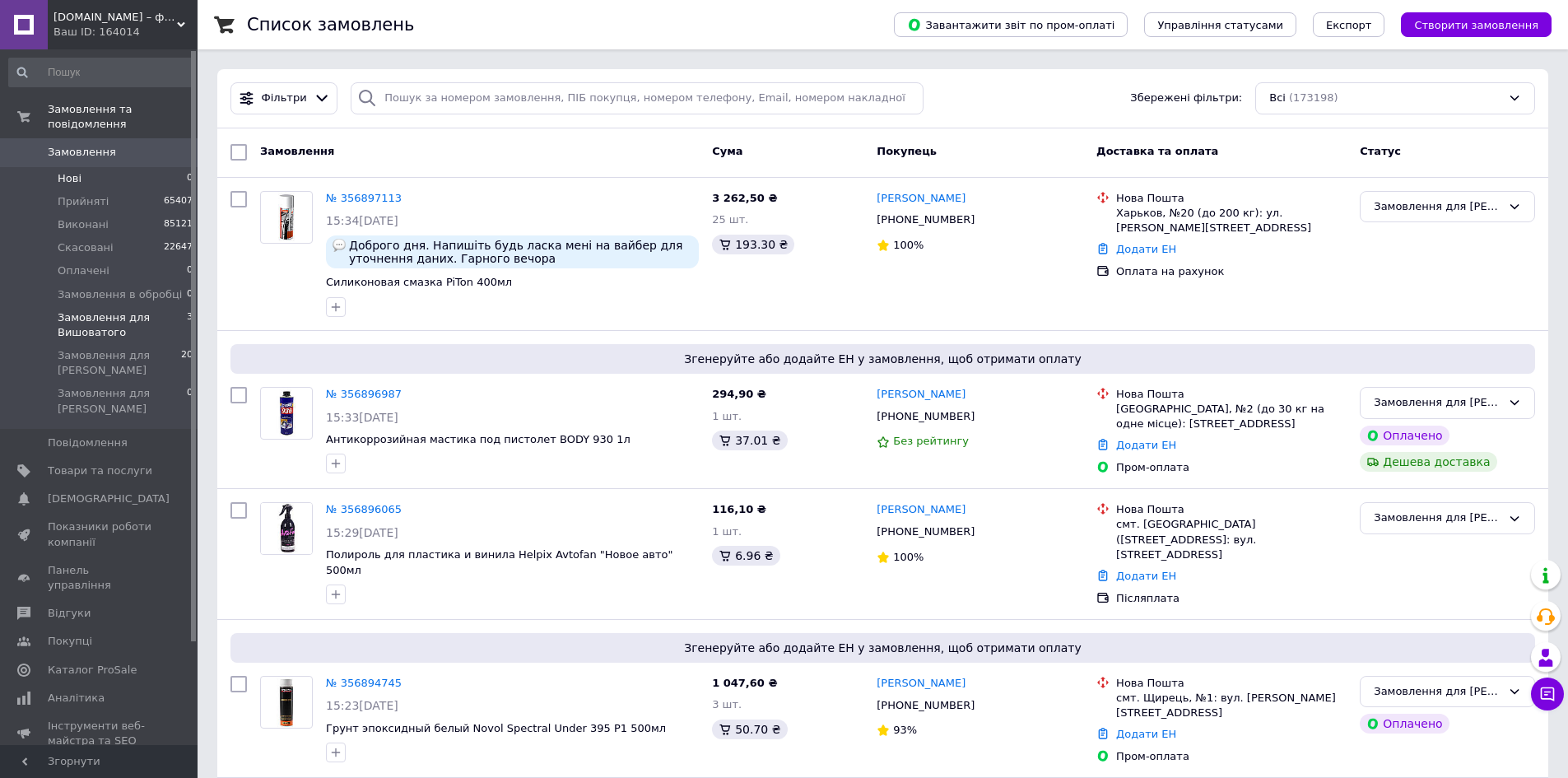
click at [89, 167] on li "Нові 0" at bounding box center [101, 178] width 202 height 23
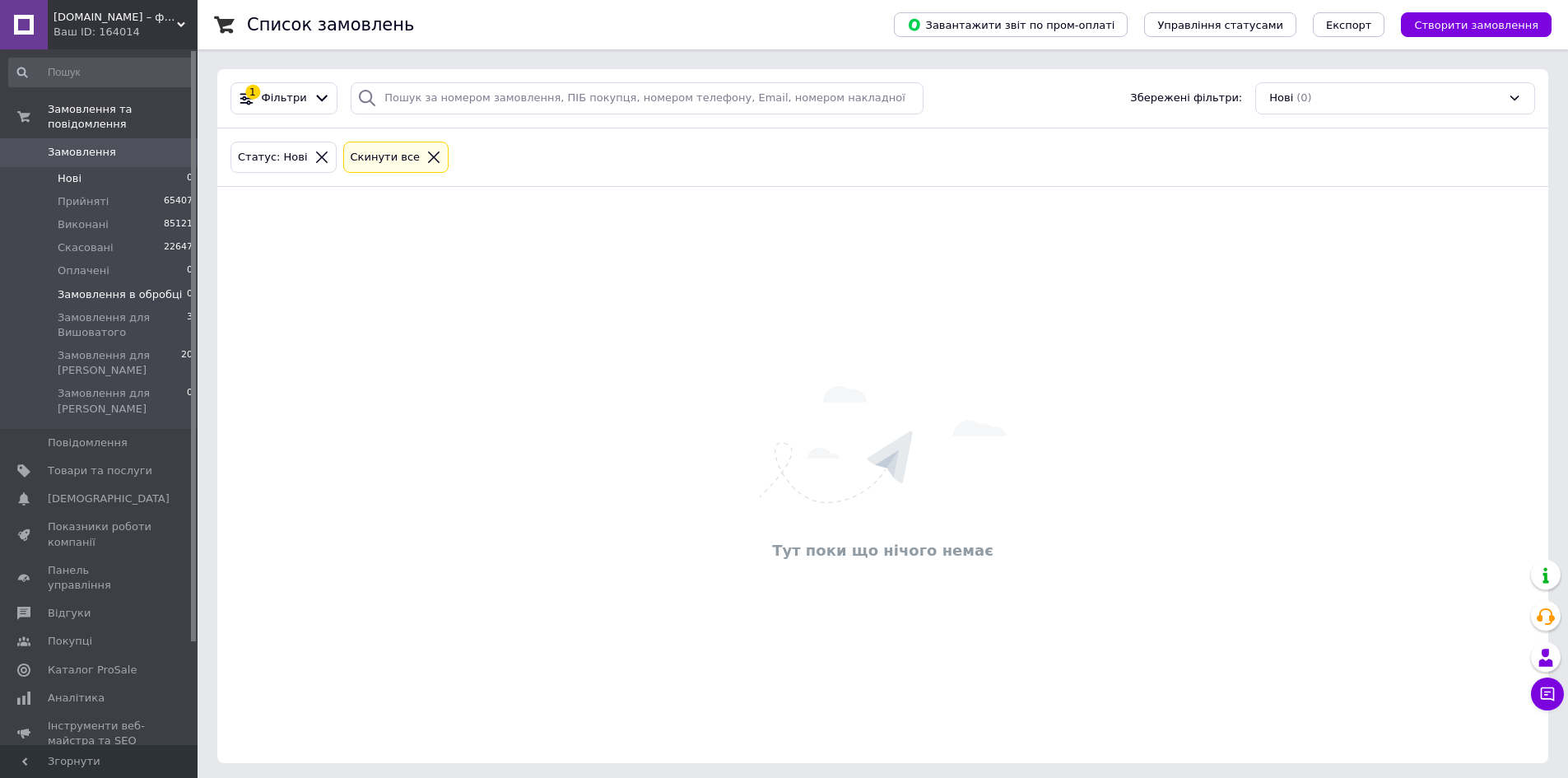
click at [102, 287] on span "Замовлення в обробці" at bounding box center [120, 294] width 125 height 15
click at [448, 149] on div "Cкинути все" at bounding box center [474, 157] width 77 height 17
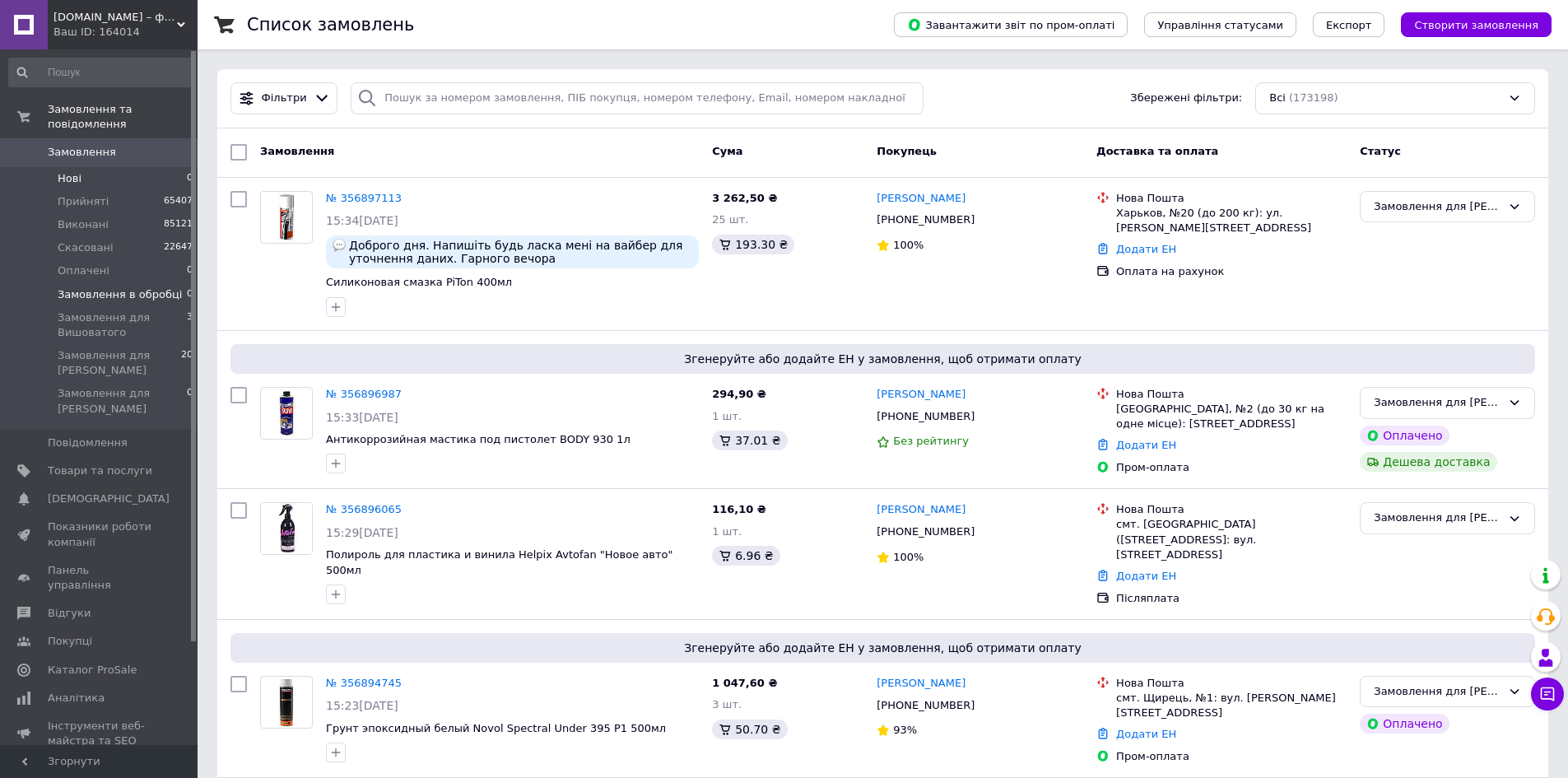
click at [93, 171] on li "Нові 0" at bounding box center [101, 178] width 202 height 23
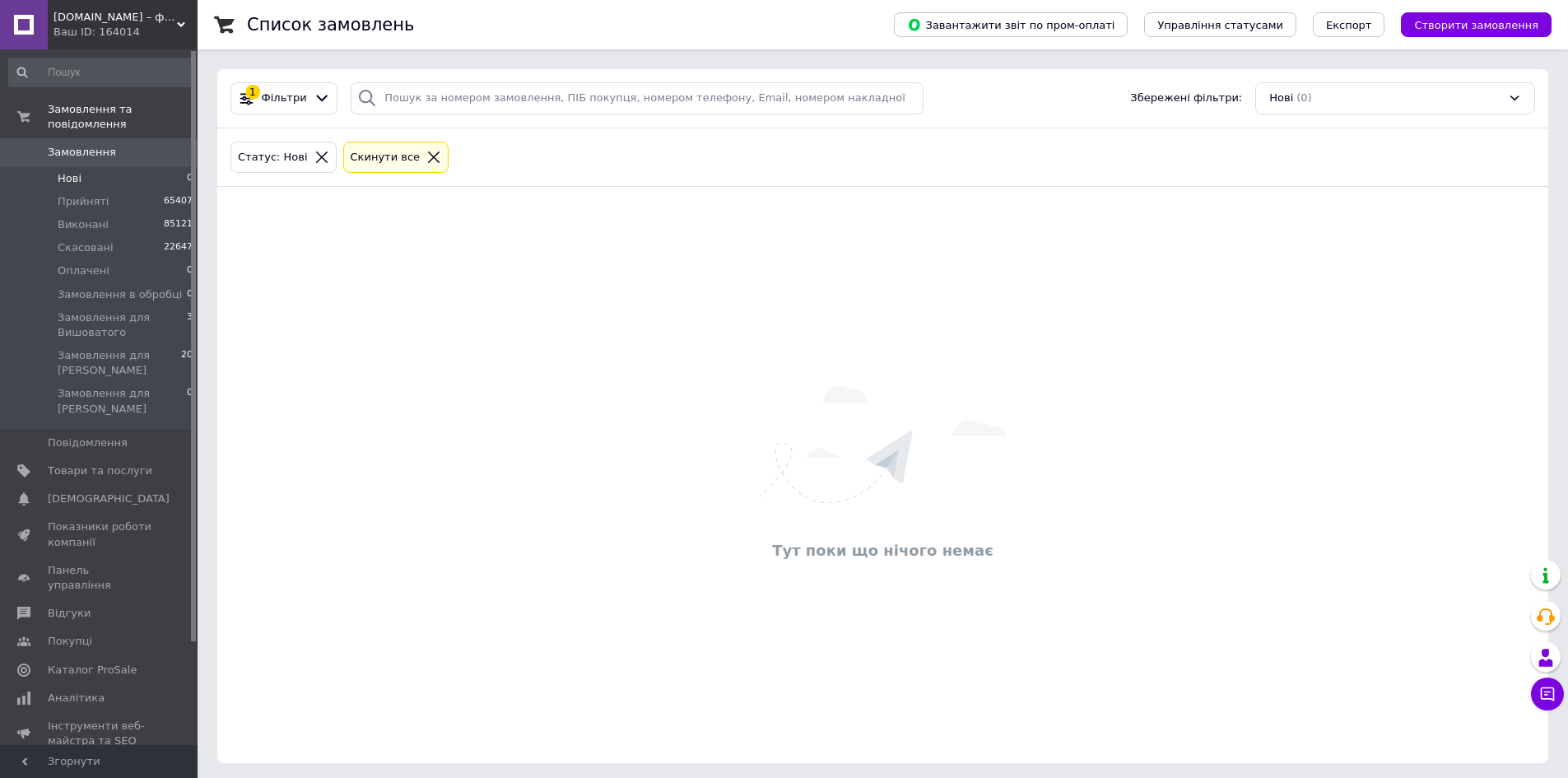
click at [372, 169] on div "Cкинути все" at bounding box center [396, 158] width 106 height 32
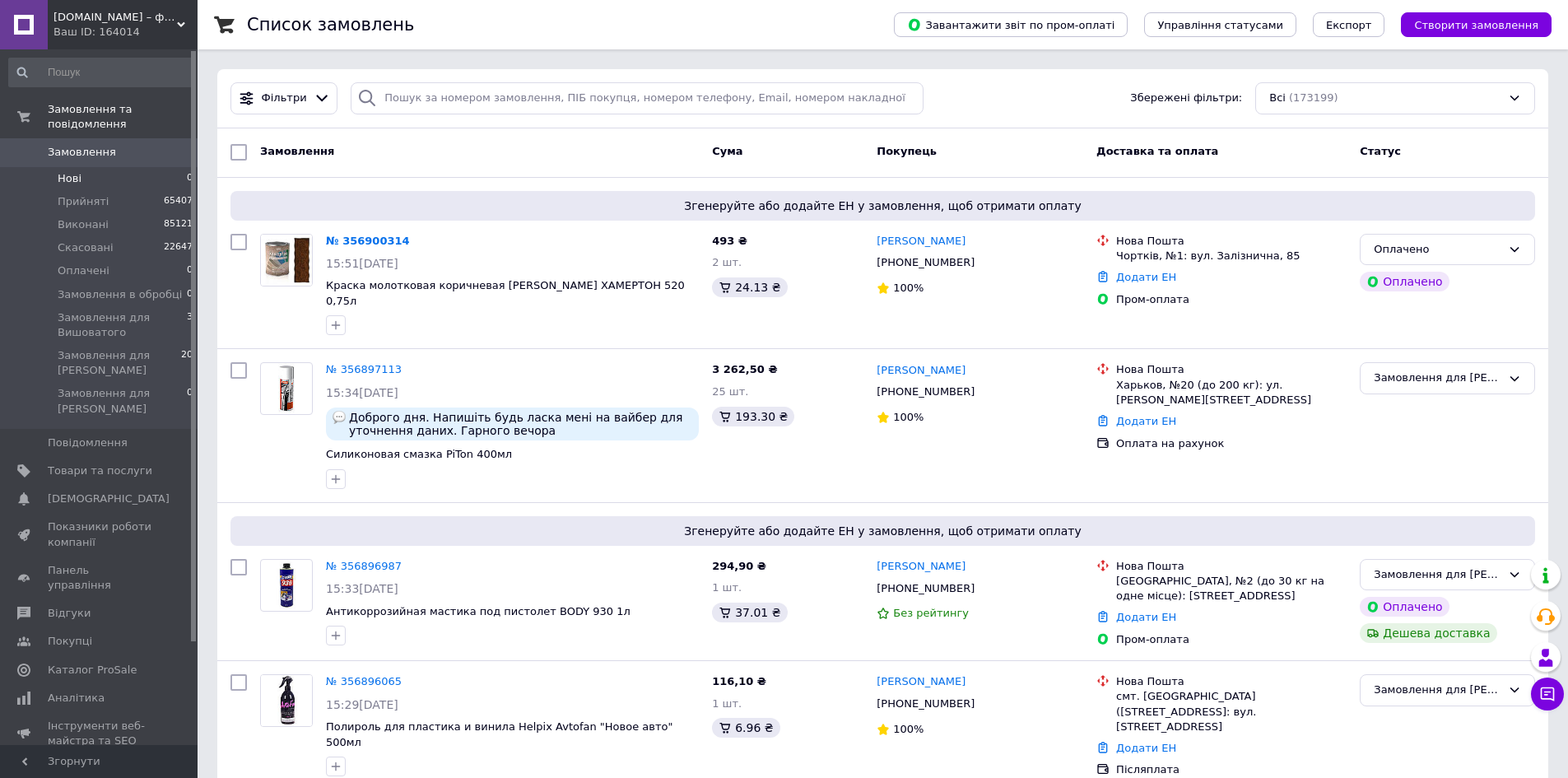
click at [65, 172] on span "Нові" at bounding box center [69, 178] width 24 height 15
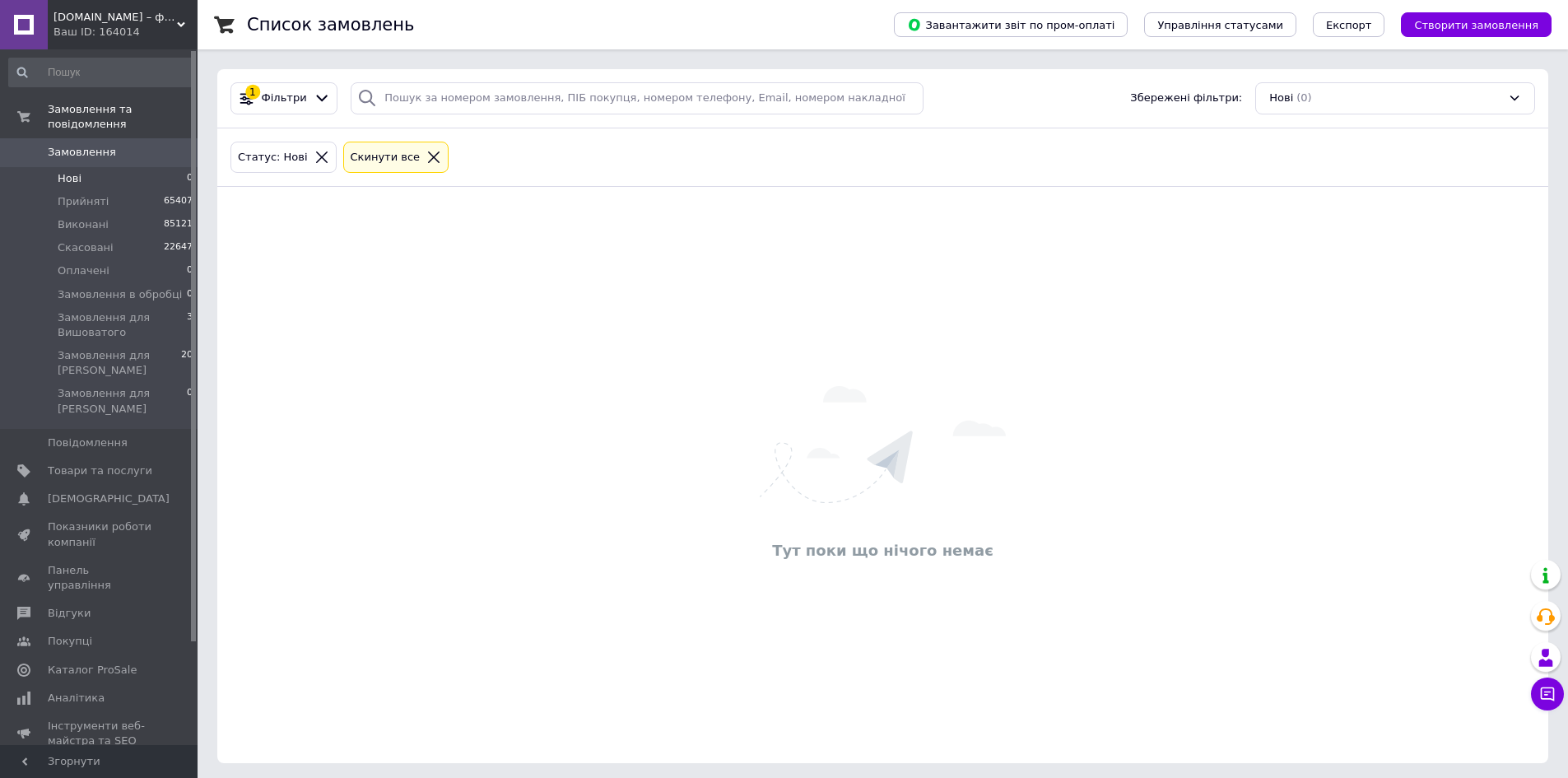
click at [384, 167] on div "Cкинути все" at bounding box center [396, 158] width 106 height 32
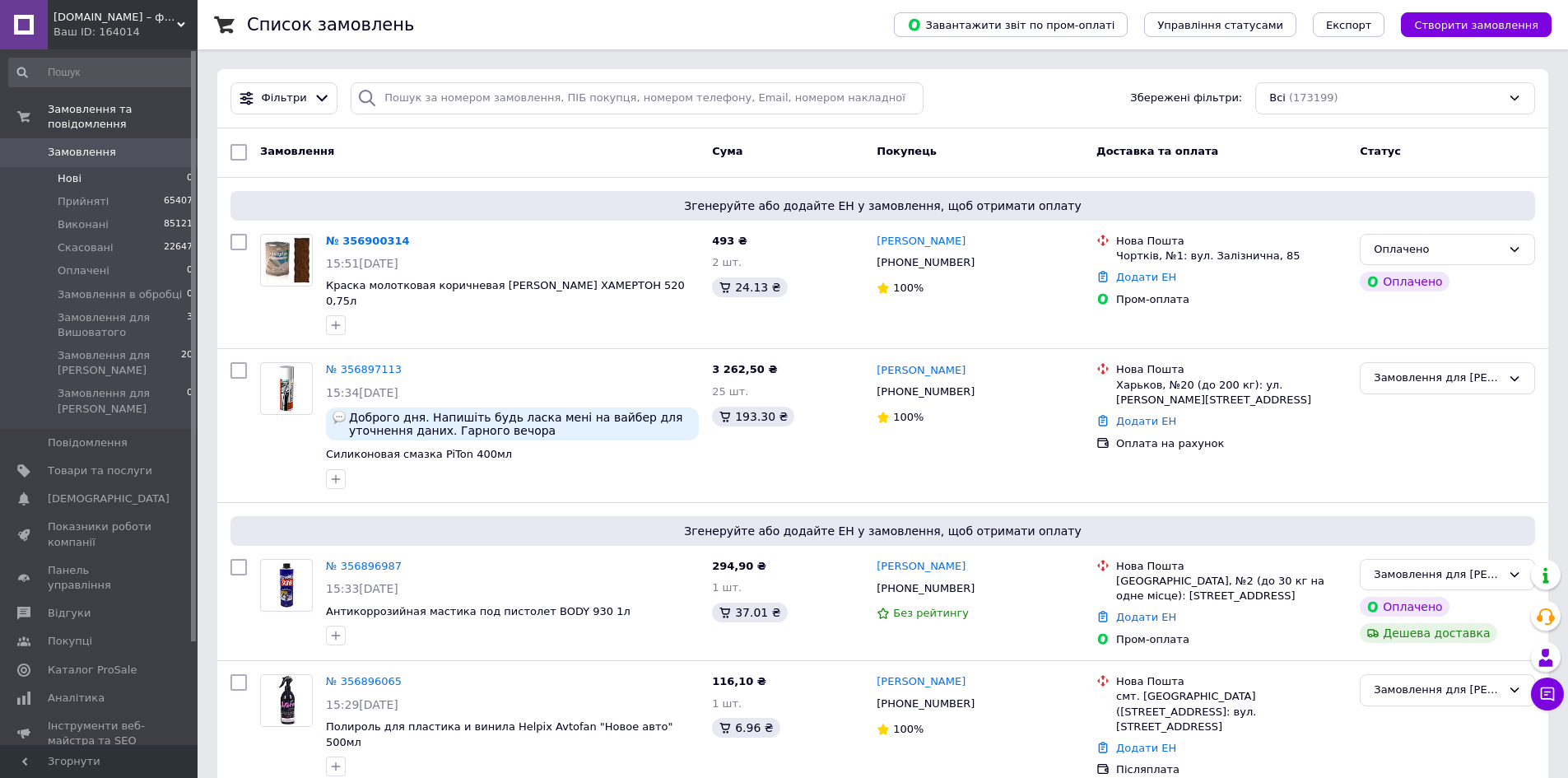
click at [143, 145] on span "Замовлення" at bounding box center [100, 152] width 104 height 15
